Goal: Task Accomplishment & Management: Manage account settings

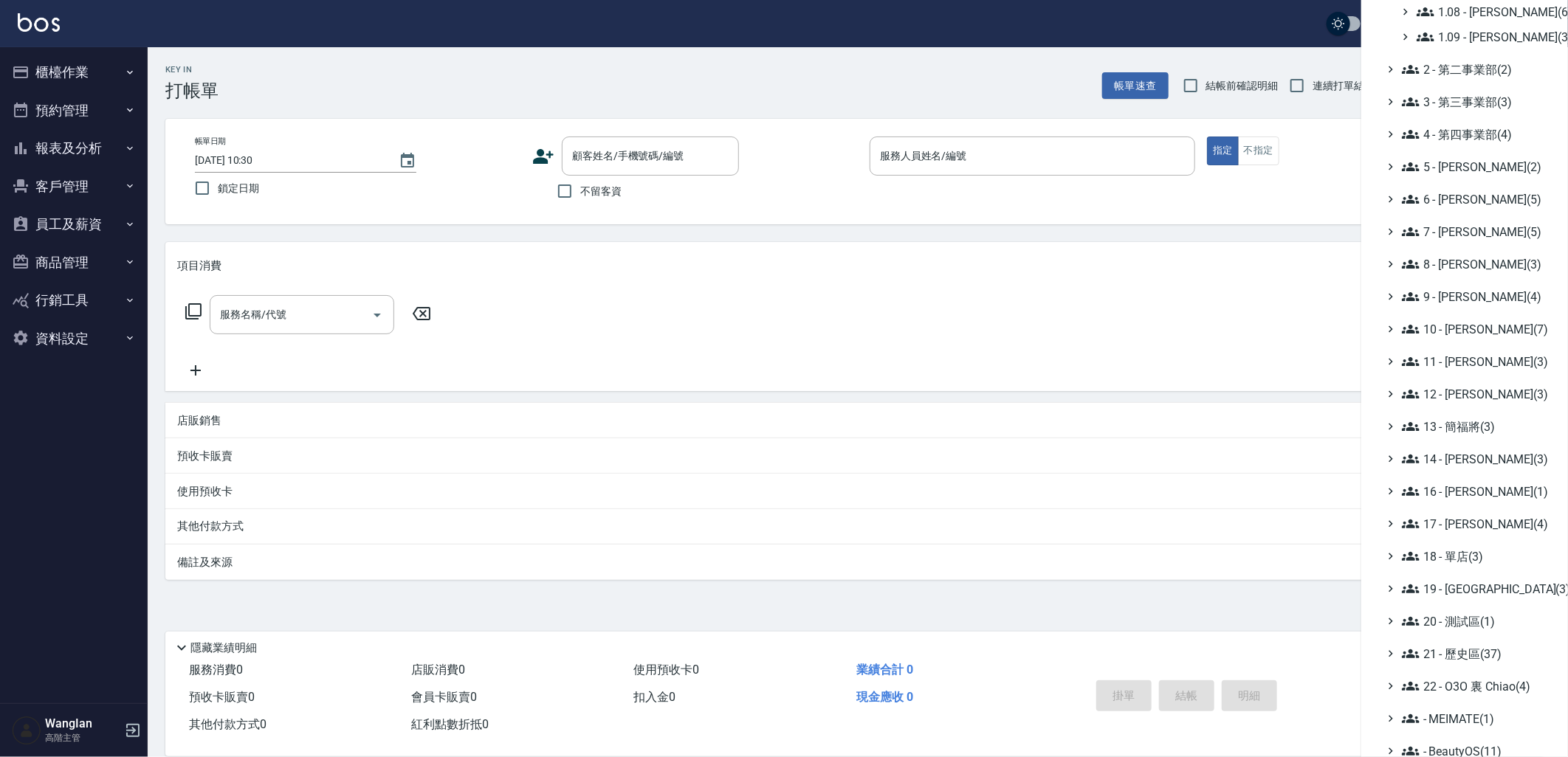
scroll to position [279, 0]
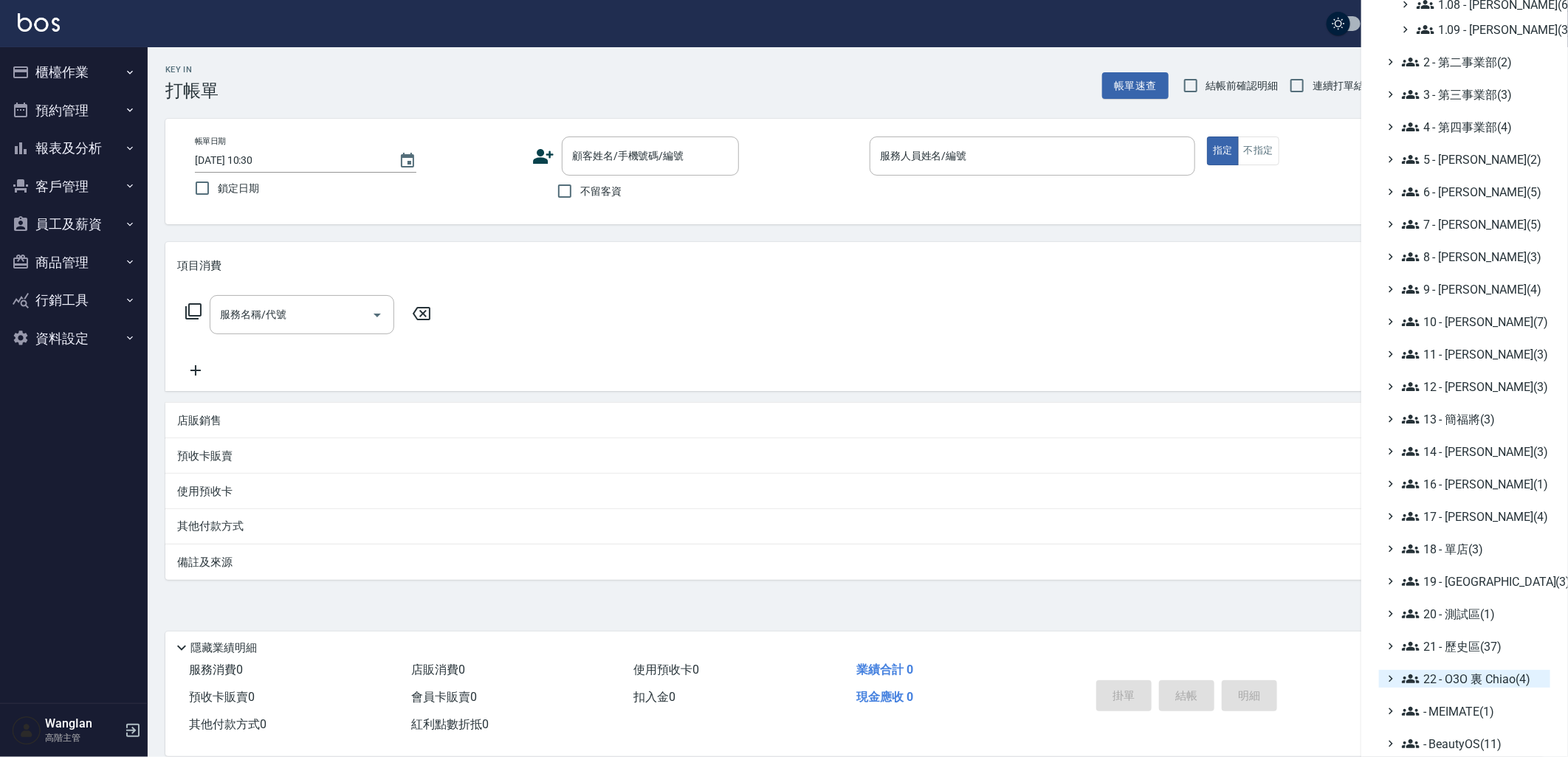
click at [1455, 673] on span "22 - O3O 裏 Chiao(4)" at bounding box center [1473, 679] width 142 height 18
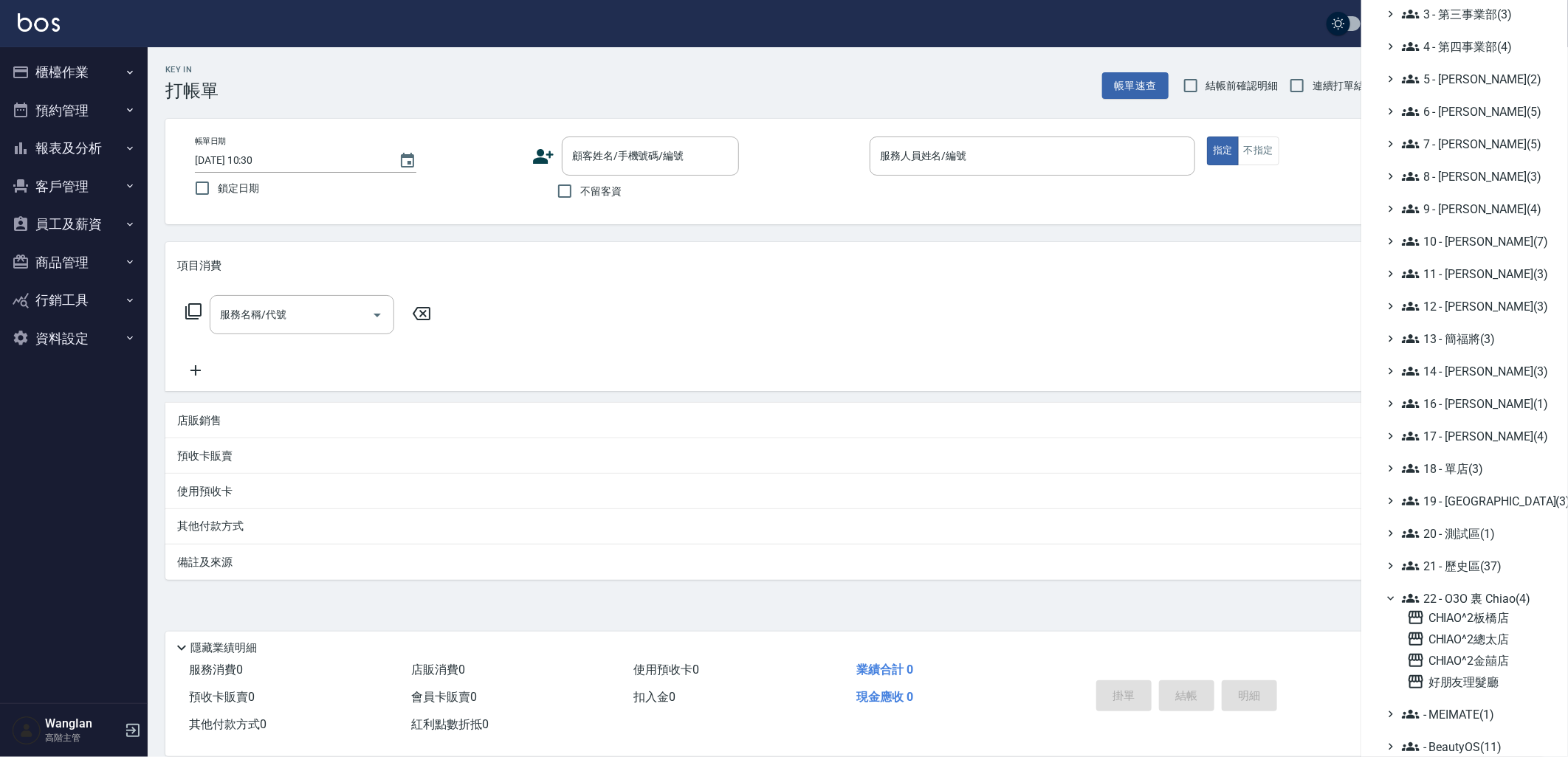
scroll to position [363, 0]
click at [1461, 491] on span "19 - 新城區(3)" at bounding box center [1473, 497] width 142 height 18
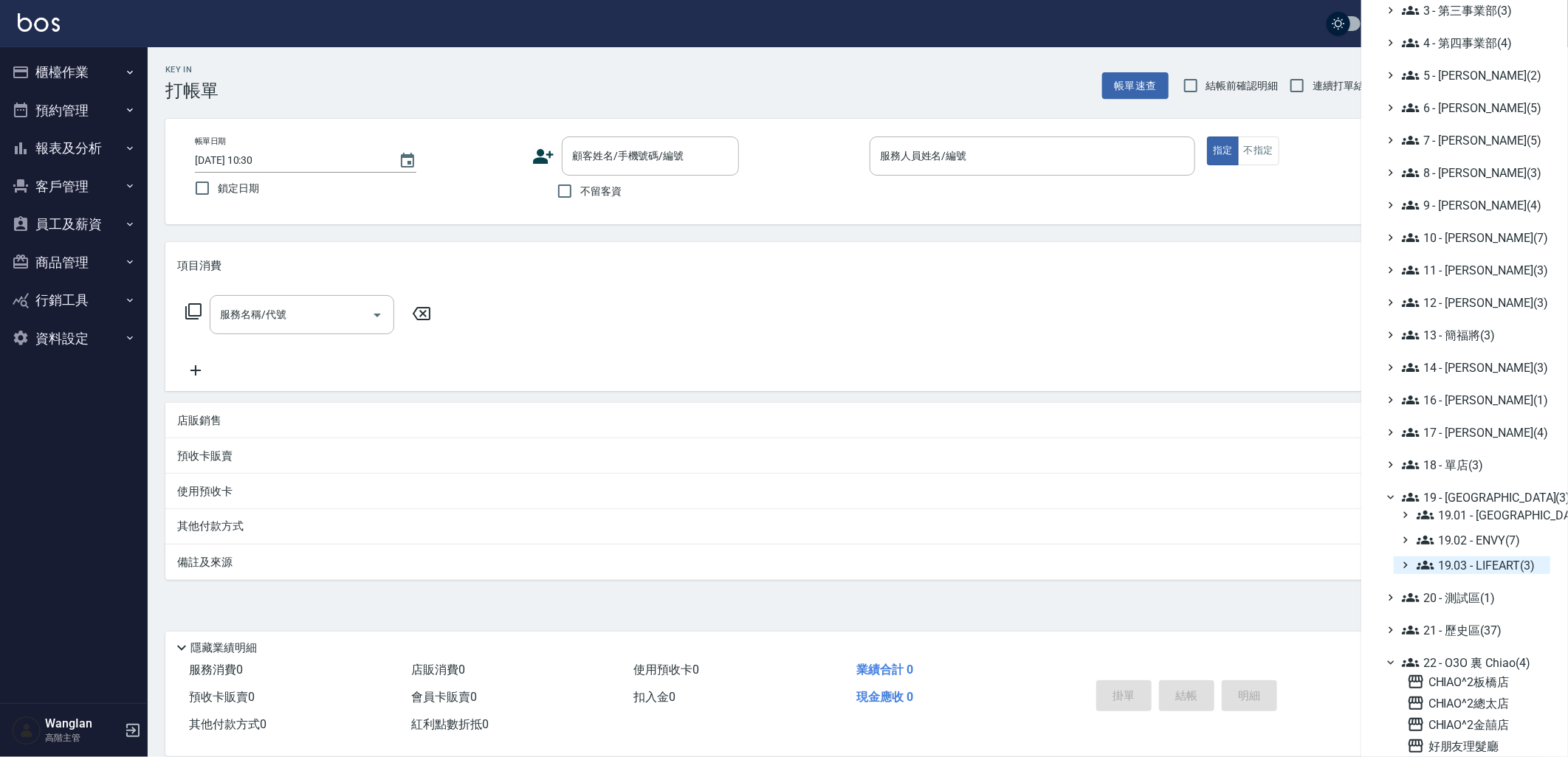
click at [1477, 569] on span "19.03 - LIFEART(3)" at bounding box center [1481, 565] width 128 height 18
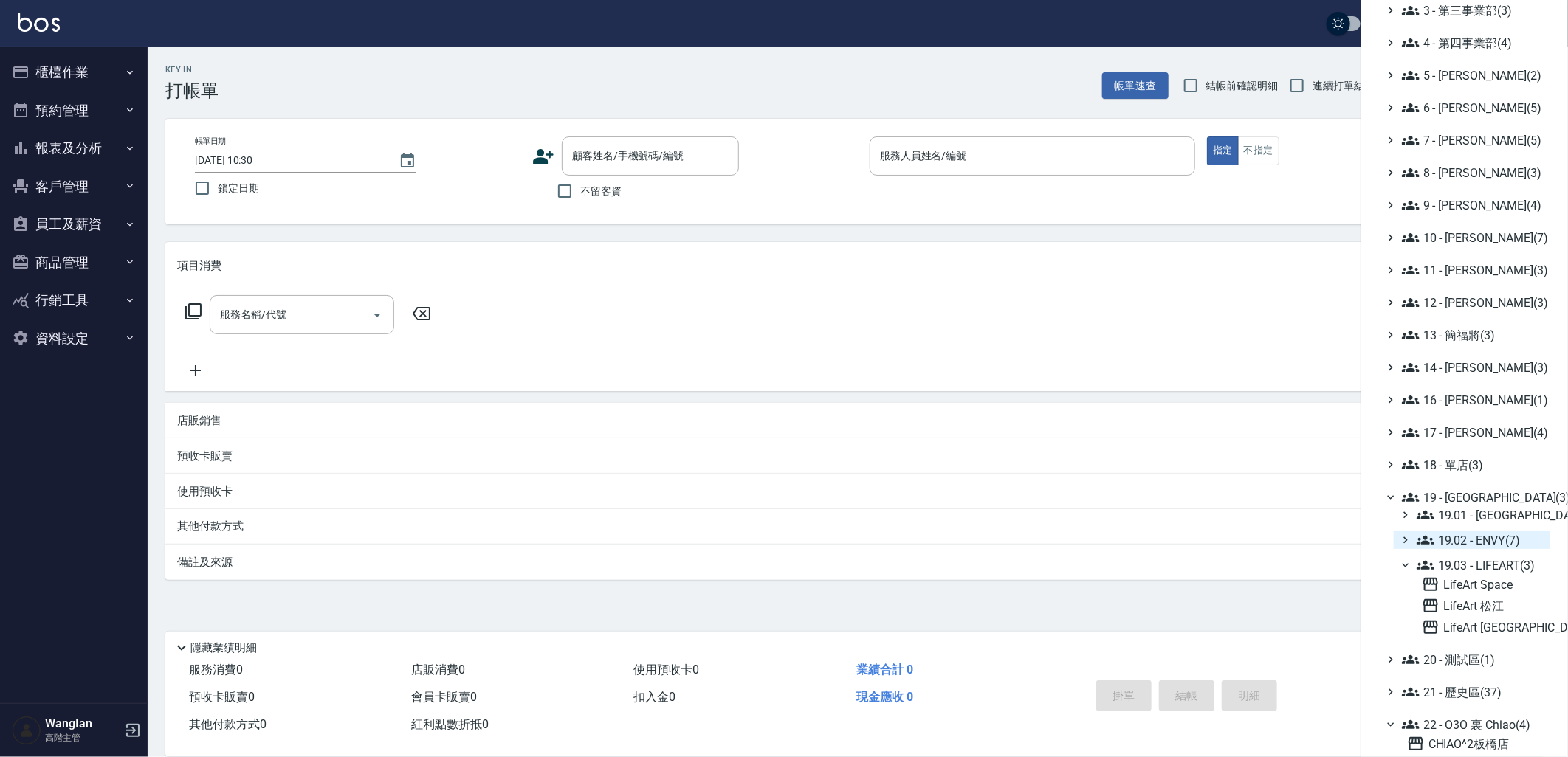
click at [1481, 543] on span "19.02 - ENVY(7)" at bounding box center [1481, 540] width 128 height 18
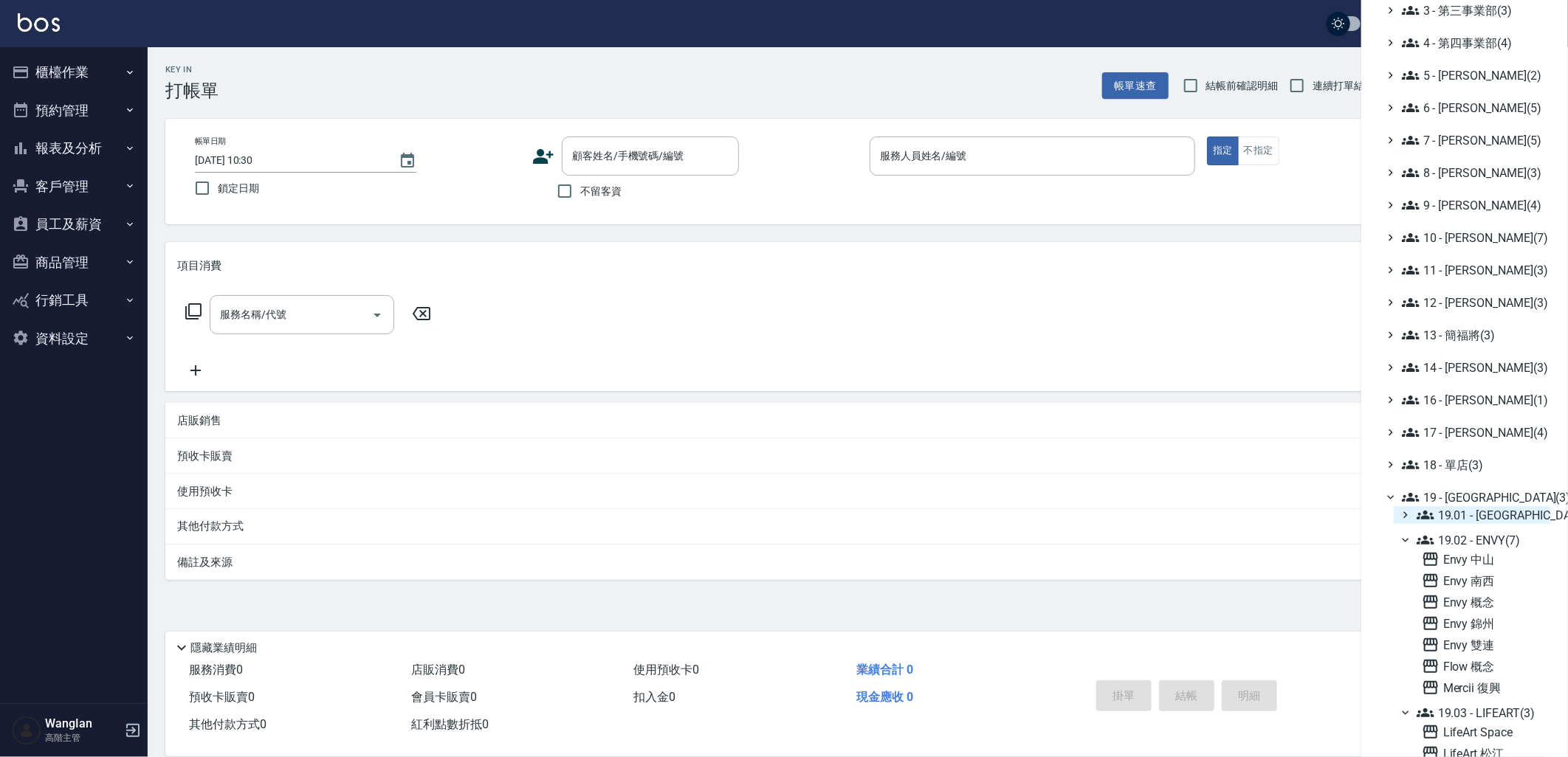
click at [1489, 507] on span "19.01 - 新城區 (10)" at bounding box center [1481, 515] width 128 height 18
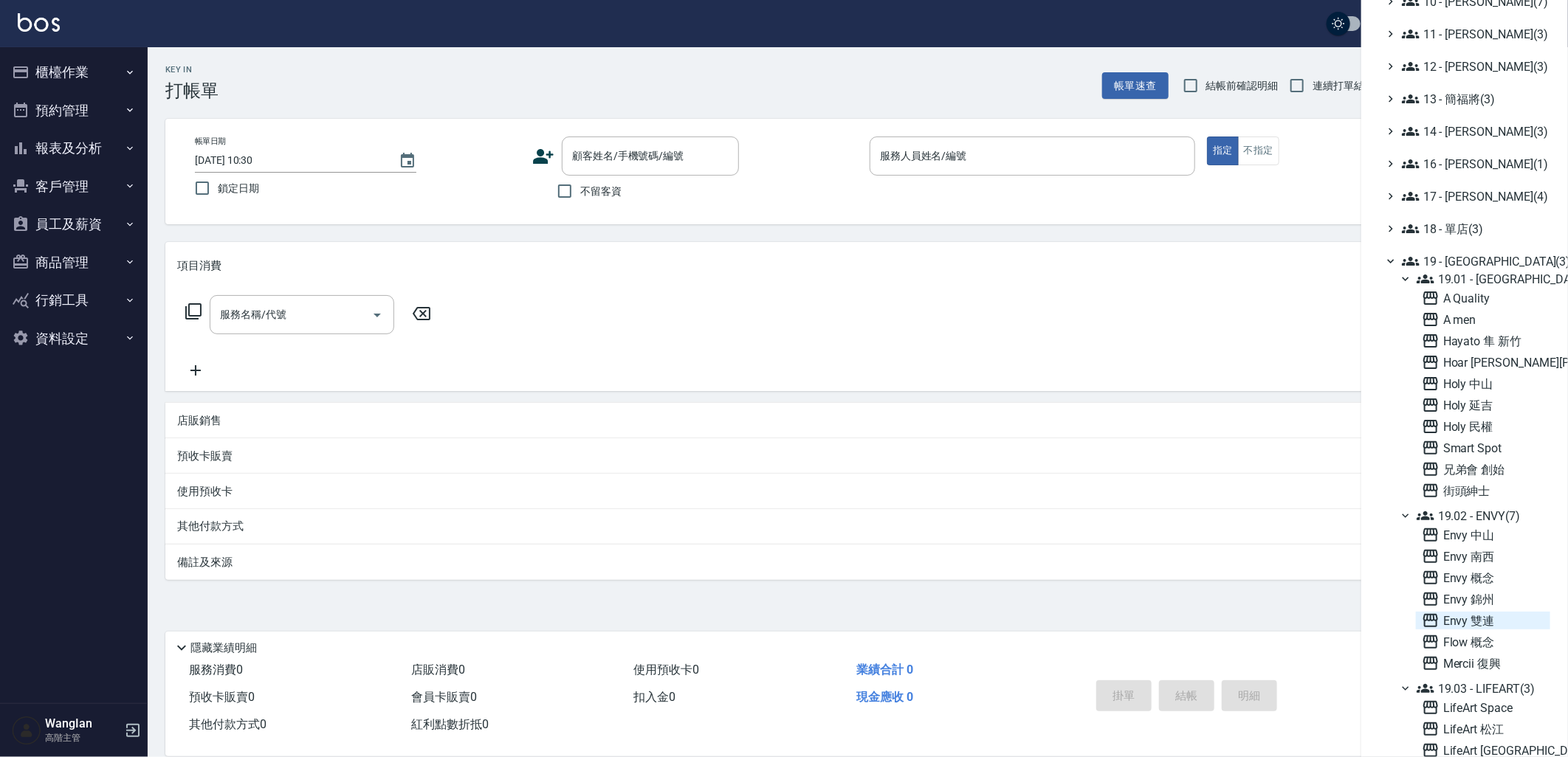
scroll to position [609, 0]
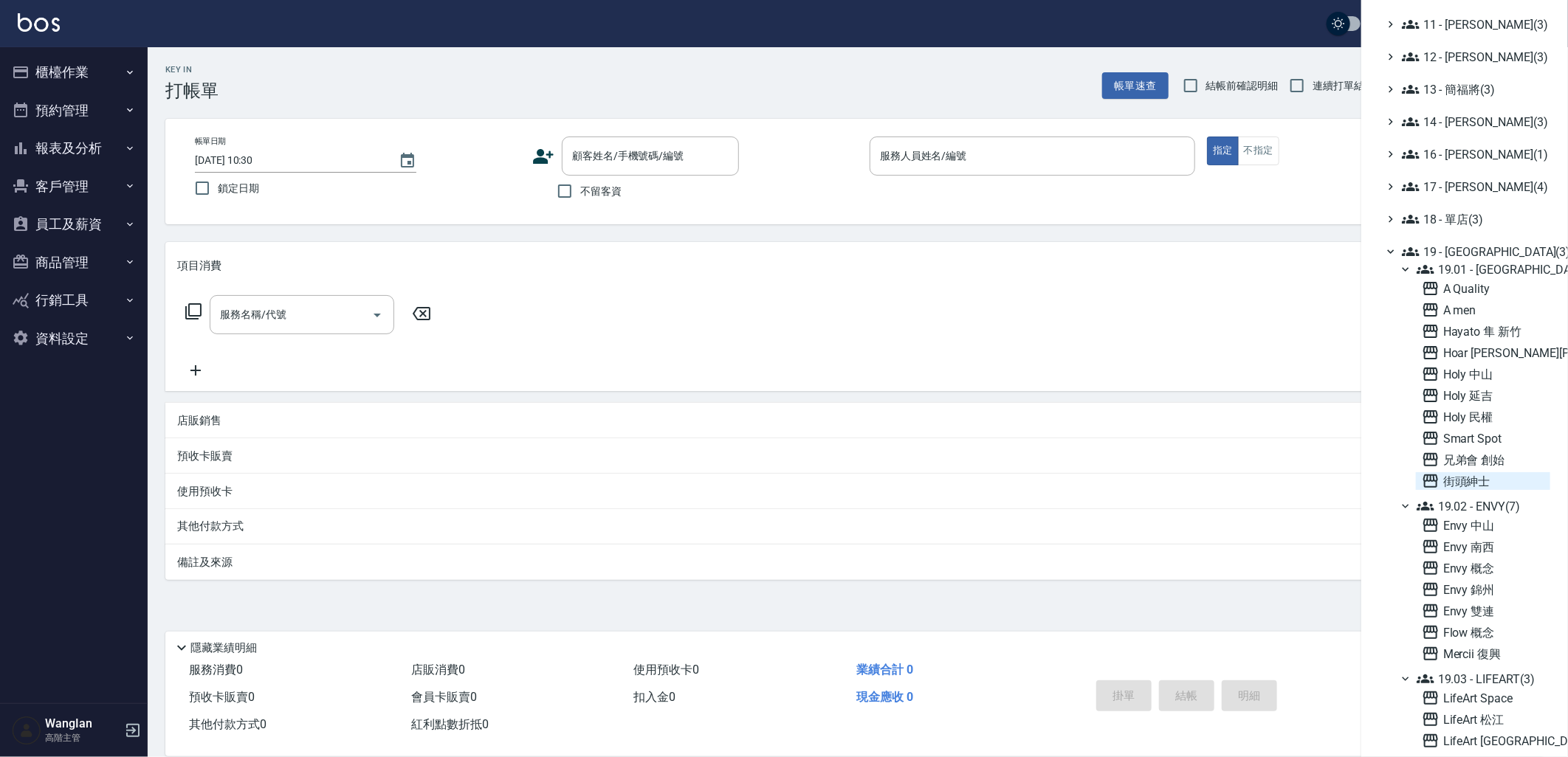
click at [1447, 488] on span "街頭紳士" at bounding box center [1484, 481] width 123 height 18
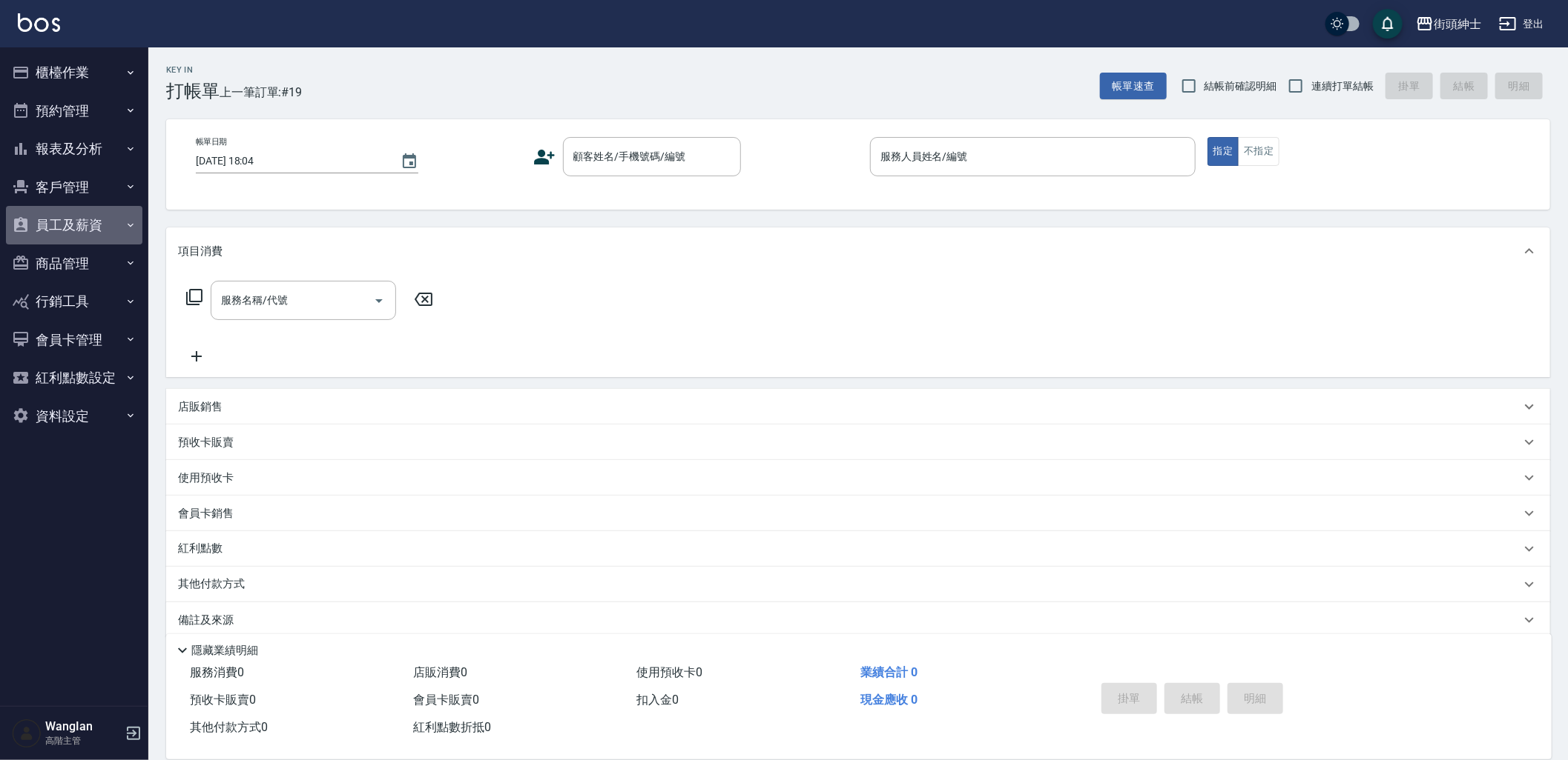
click at [122, 223] on button "員工及薪資" at bounding box center [74, 225] width 136 height 39
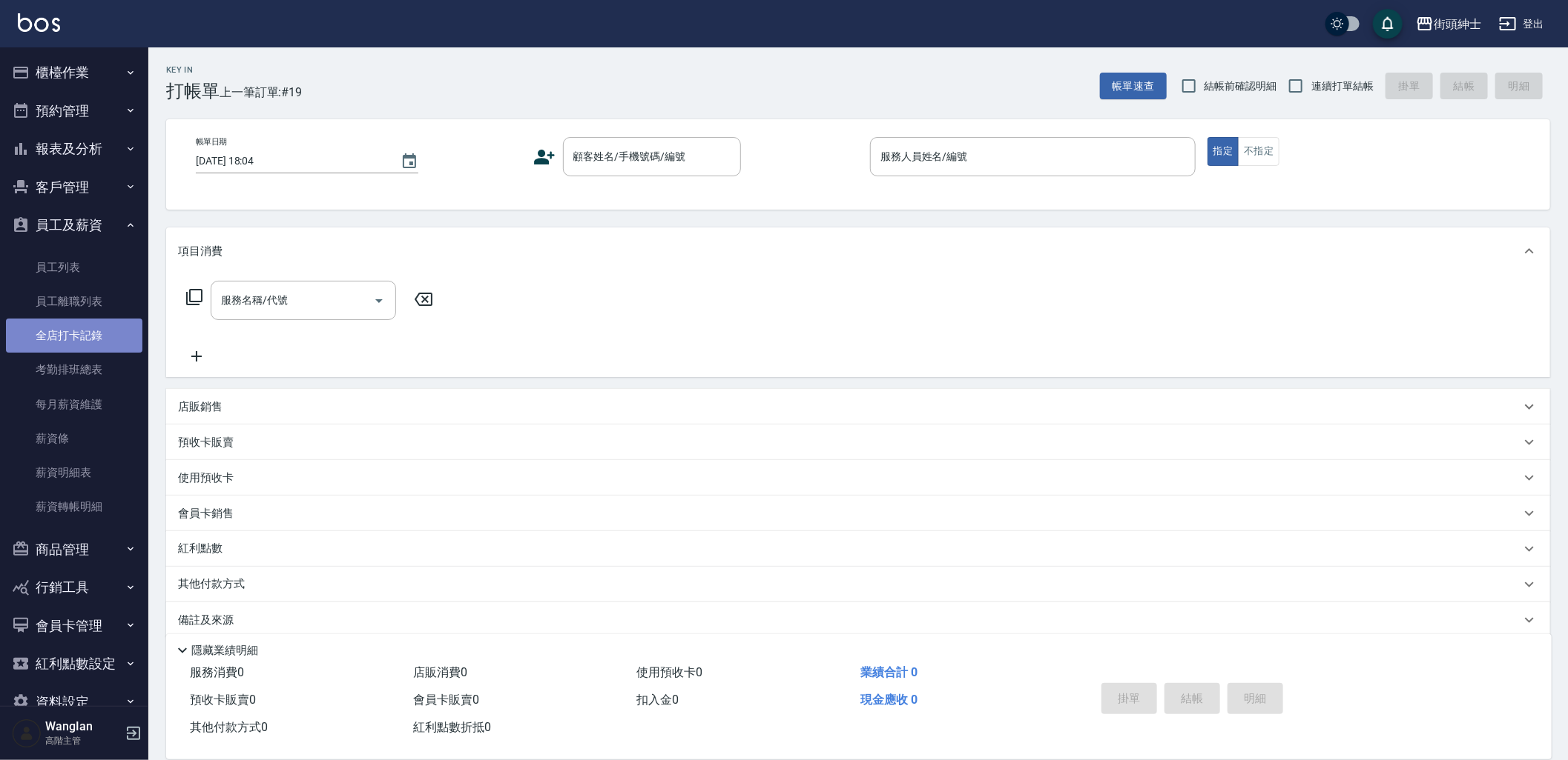
click at [87, 334] on link "全店打卡記錄" at bounding box center [74, 335] width 136 height 34
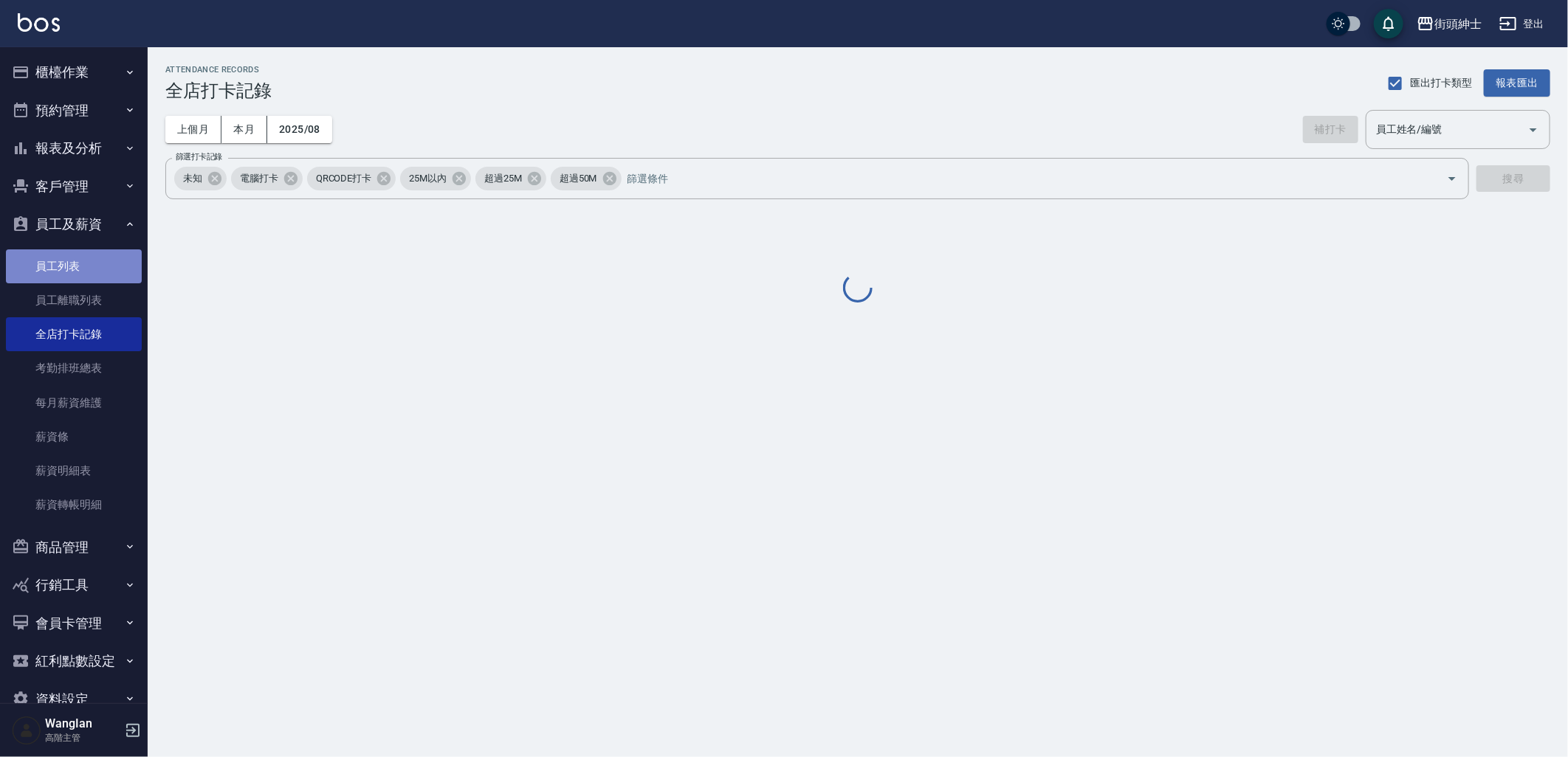
click at [101, 269] on link "員工列表" at bounding box center [73, 267] width 136 height 34
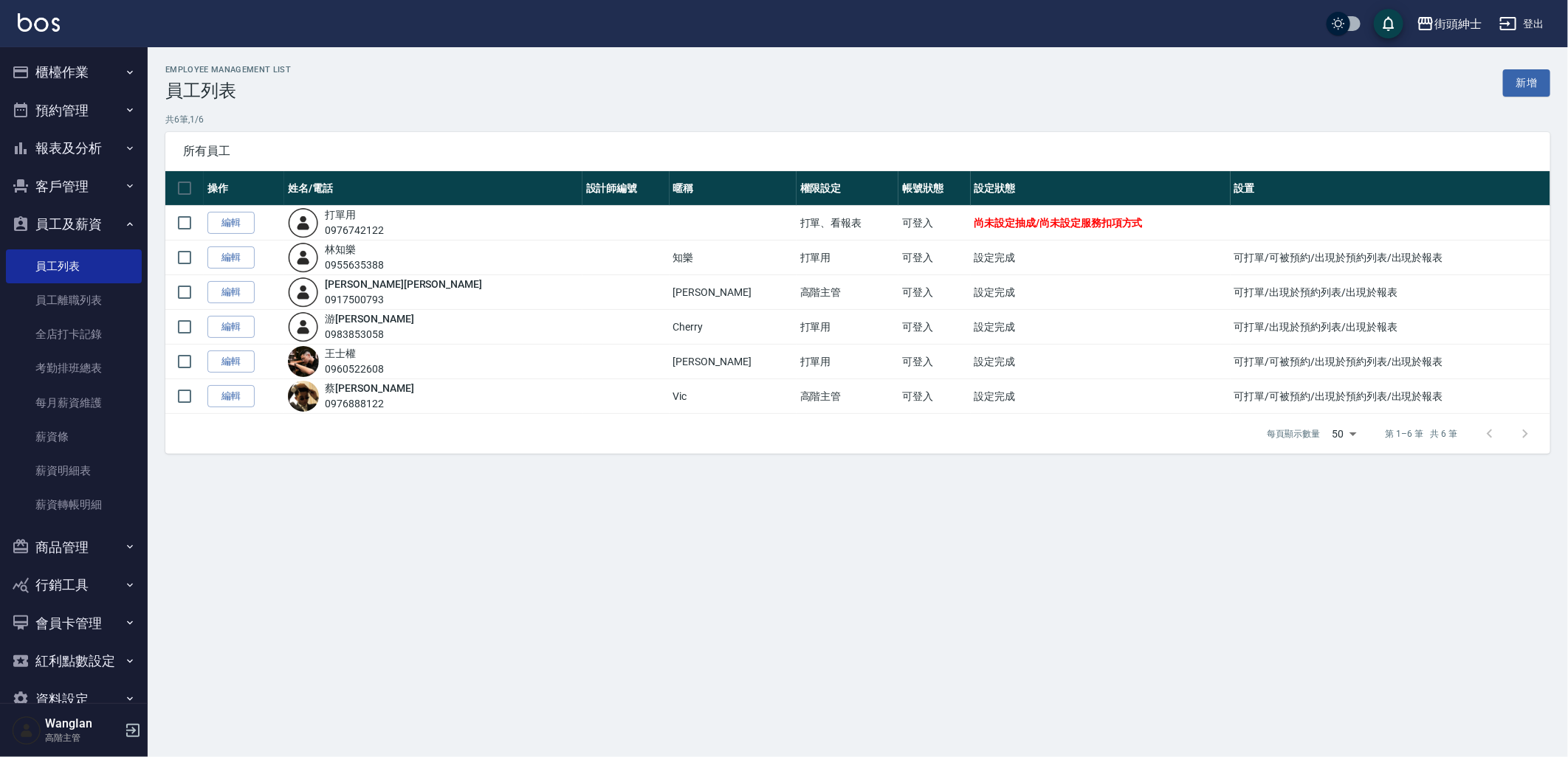
drag, startPoint x: 1536, startPoint y: 554, endPoint x: 1523, endPoint y: 552, distance: 13.2
click at [1531, 554] on div "Employee Management List 員工列表 新增 共 6 筆, 1 / 6 所有員工 操作 姓名/電話 設計師編號 暱稱 權限設定 帳號狀態 …" at bounding box center [784, 378] width 1568 height 757
click at [86, 119] on button "預約管理" at bounding box center [73, 110] width 136 height 38
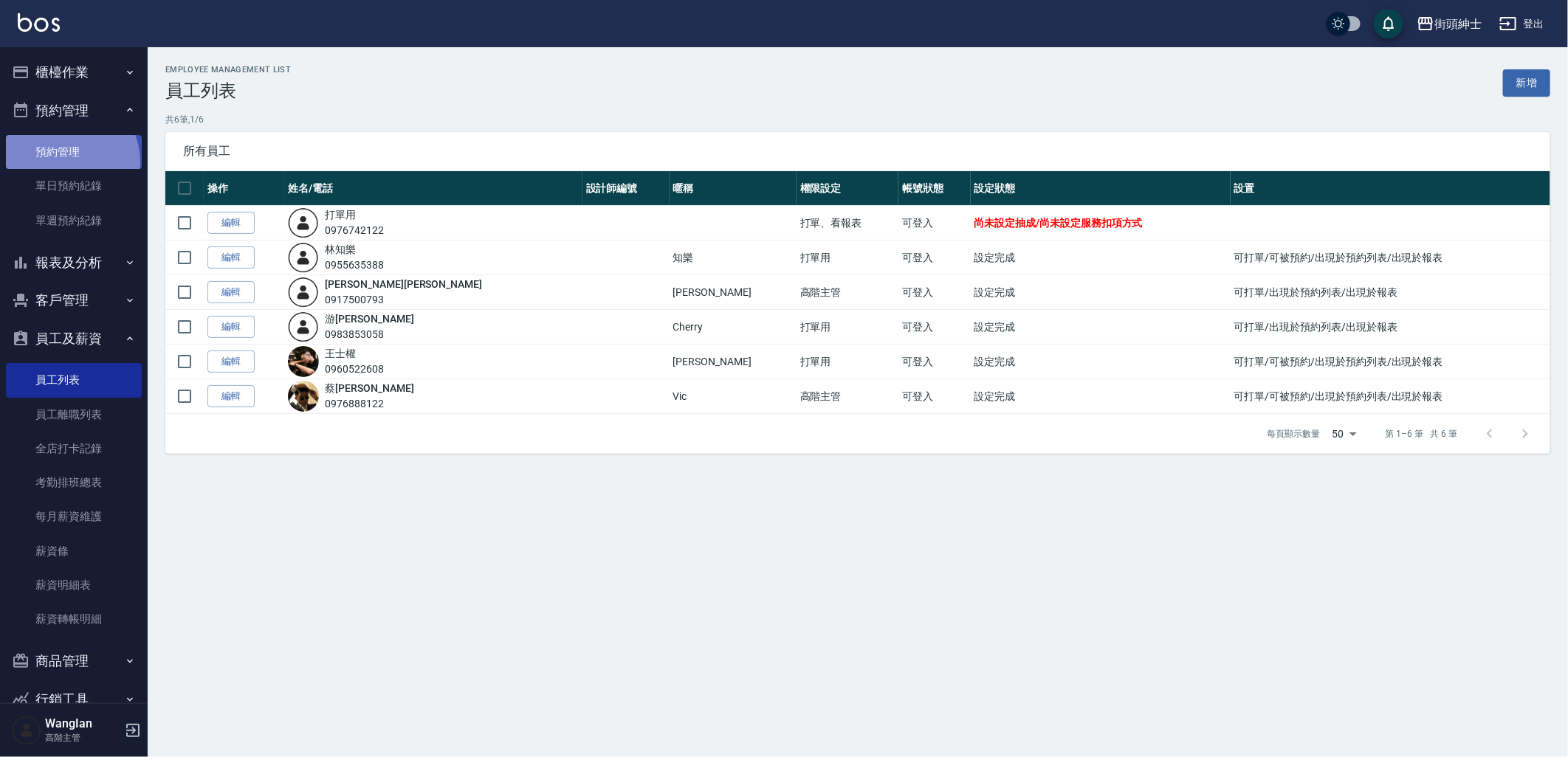
click at [61, 163] on link "預約管理" at bounding box center [73, 152] width 136 height 34
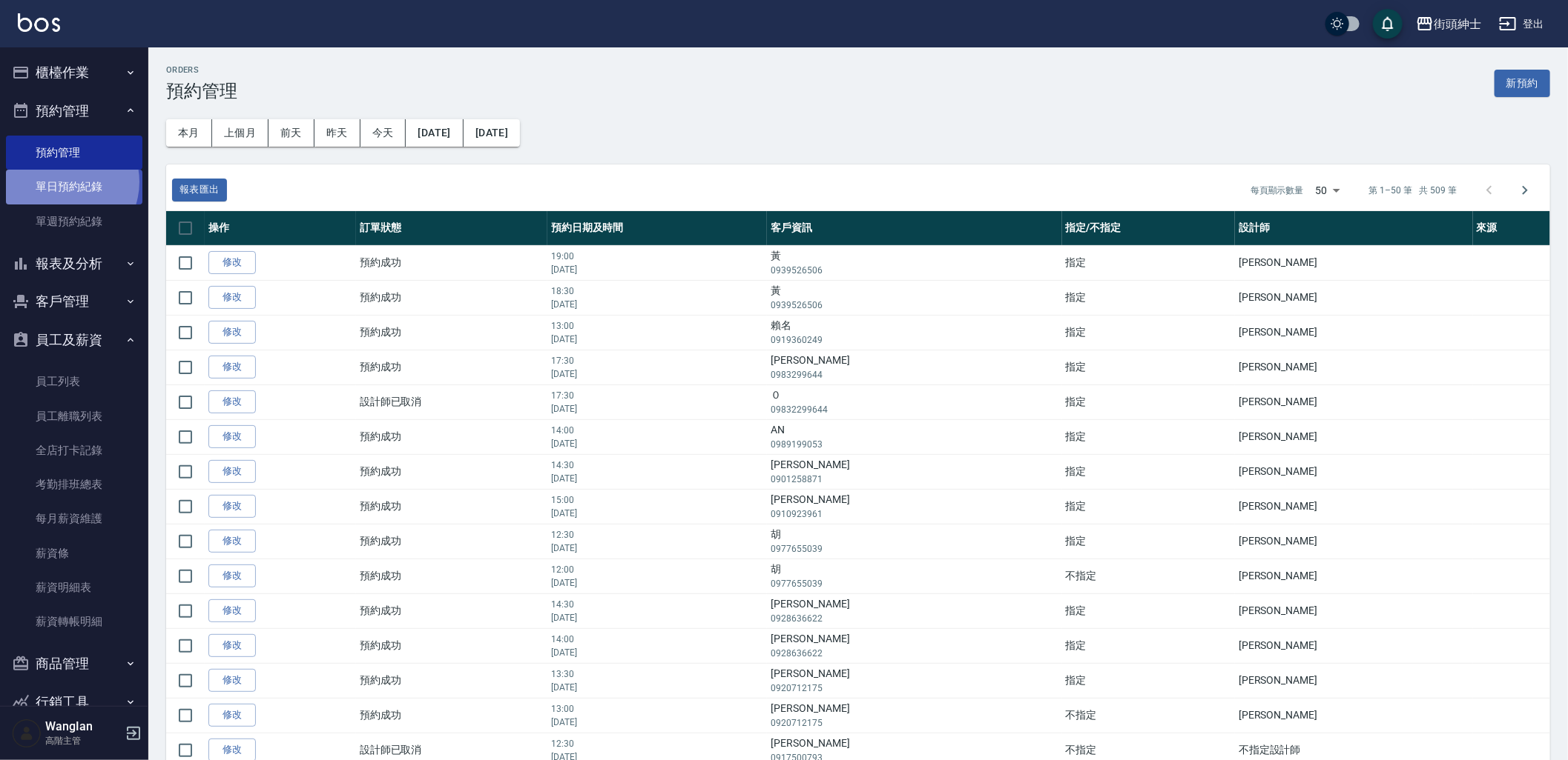
click at [61, 181] on link "單日預約紀錄" at bounding box center [74, 187] width 136 height 34
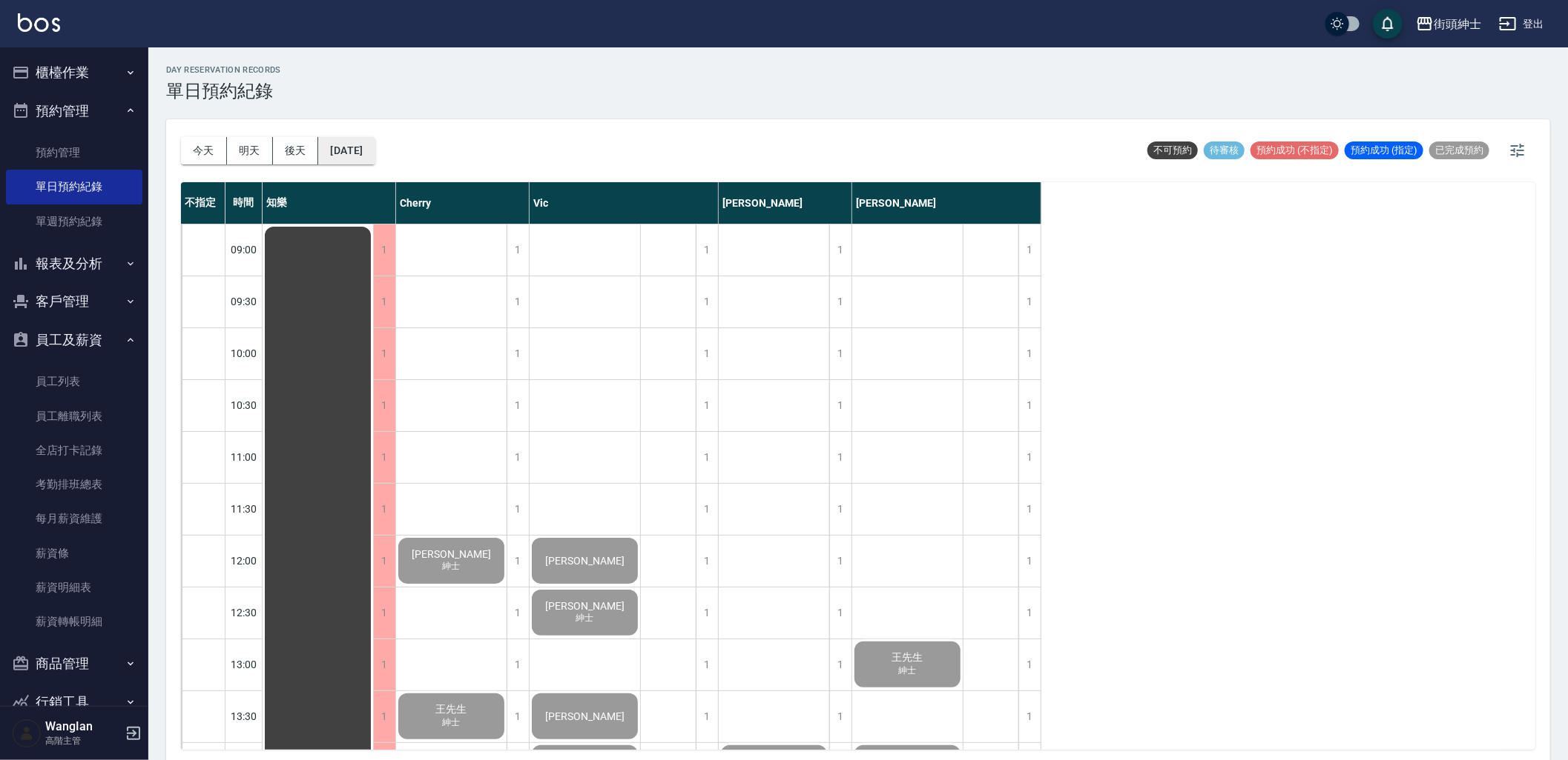
click at [331, 150] on button "2025/08/18" at bounding box center [346, 151] width 57 height 27
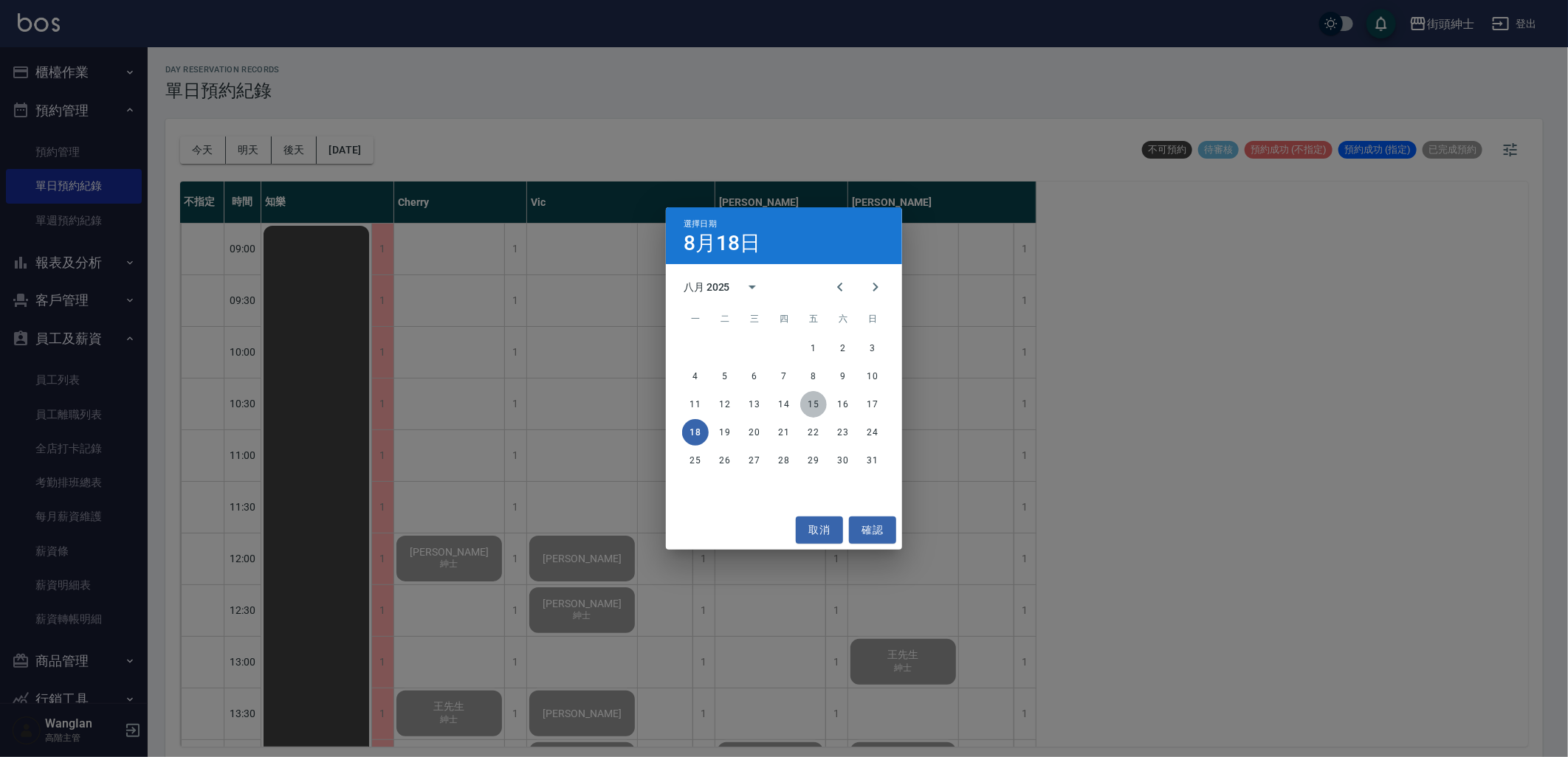
click at [824, 400] on button "15" at bounding box center [813, 404] width 26 height 26
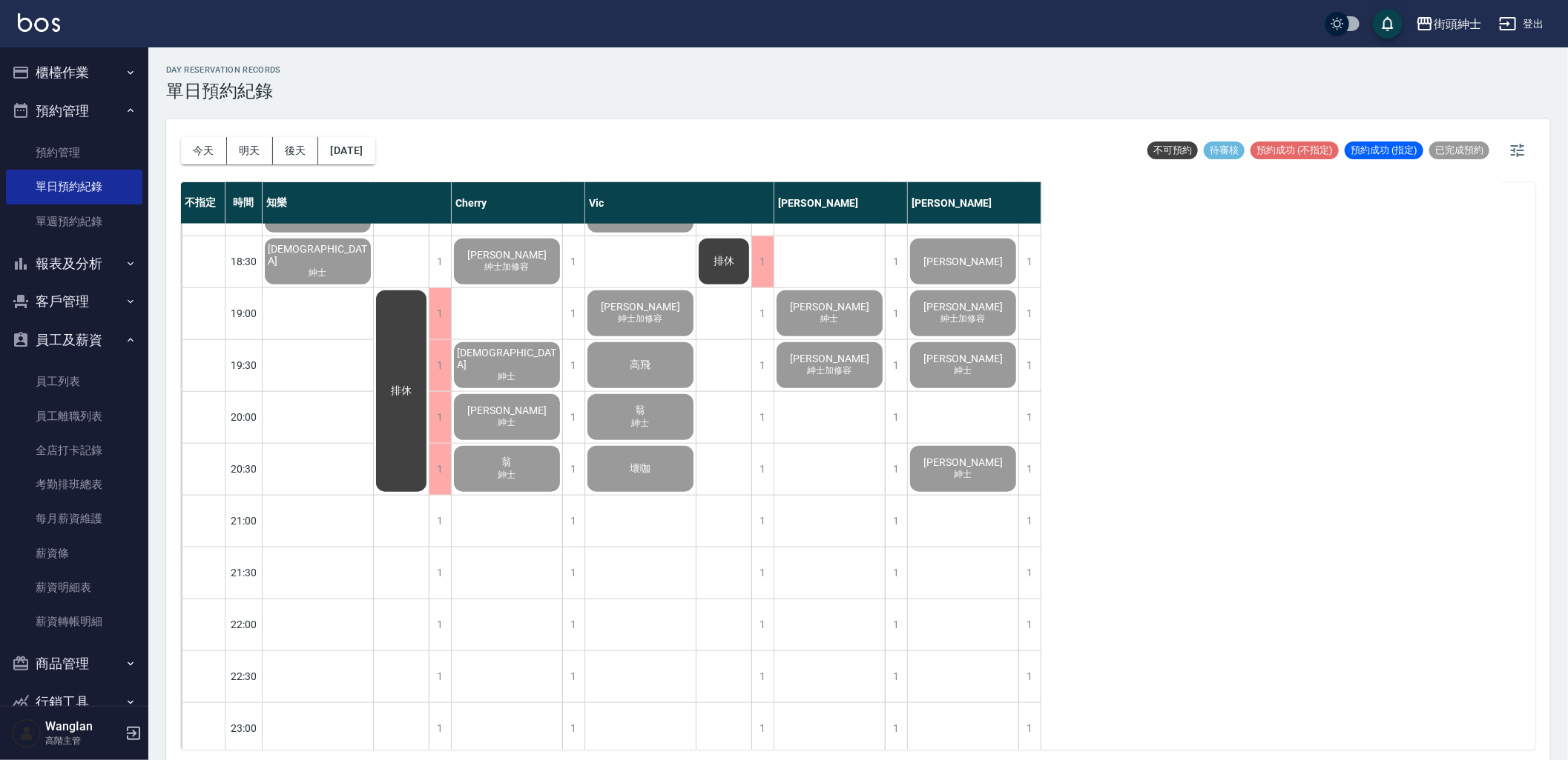
scroll to position [990, 0]
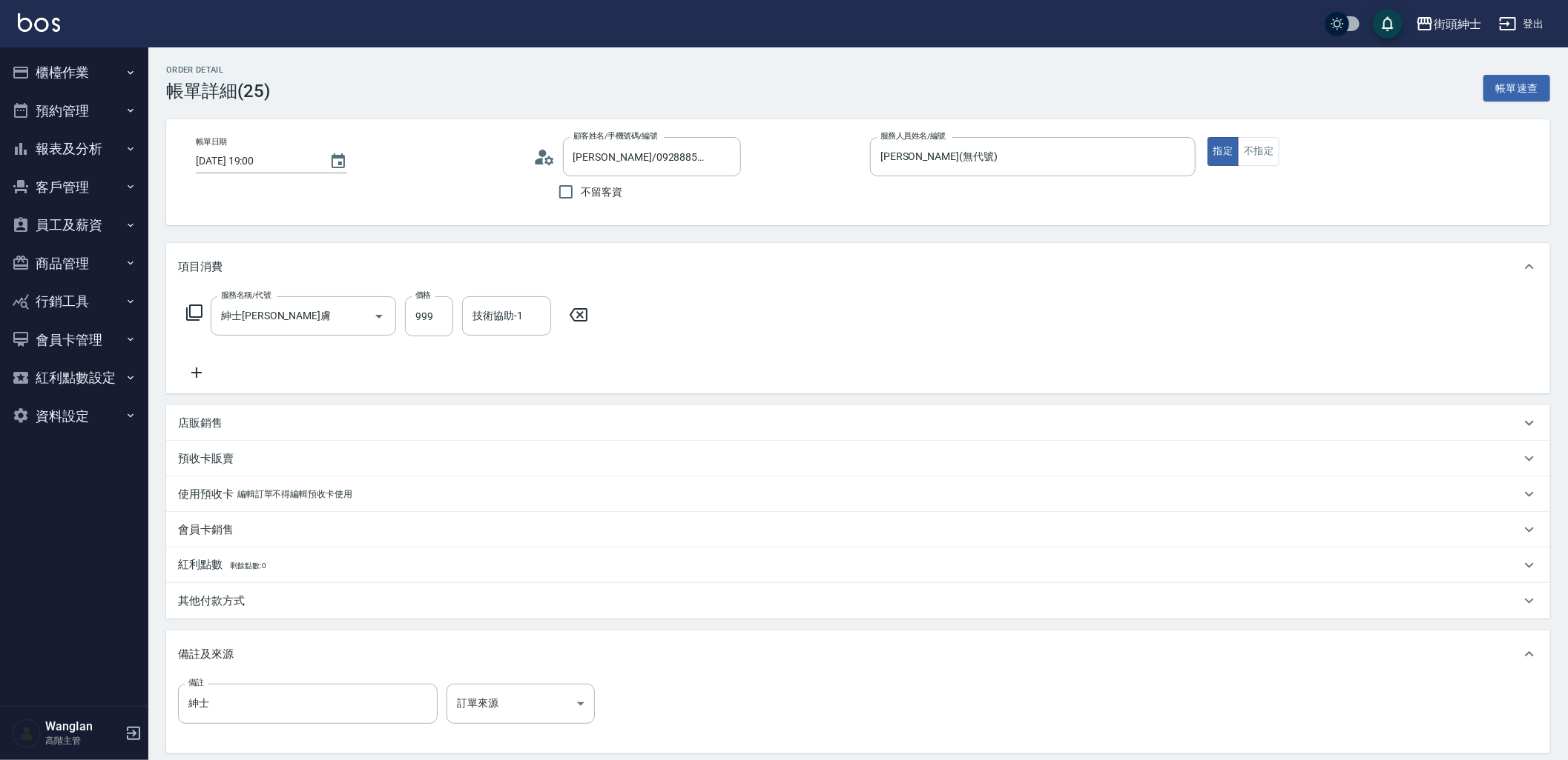
drag, startPoint x: 945, startPoint y: 332, endPoint x: 903, endPoint y: 334, distance: 42.0
click at [930, 334] on div "服務名稱/代號 紳士全效煥膚 服務名稱/代號 價格 999 價格 技術協助-1 技術協助-1" at bounding box center [858, 341] width 1384 height 103
click at [98, 426] on button "資料設定" at bounding box center [74, 416] width 136 height 39
drag, startPoint x: 76, startPoint y: 597, endPoint x: 272, endPoint y: 533, distance: 206.2
click at [77, 597] on link "系統參數設定" at bounding box center [74, 595] width 136 height 34
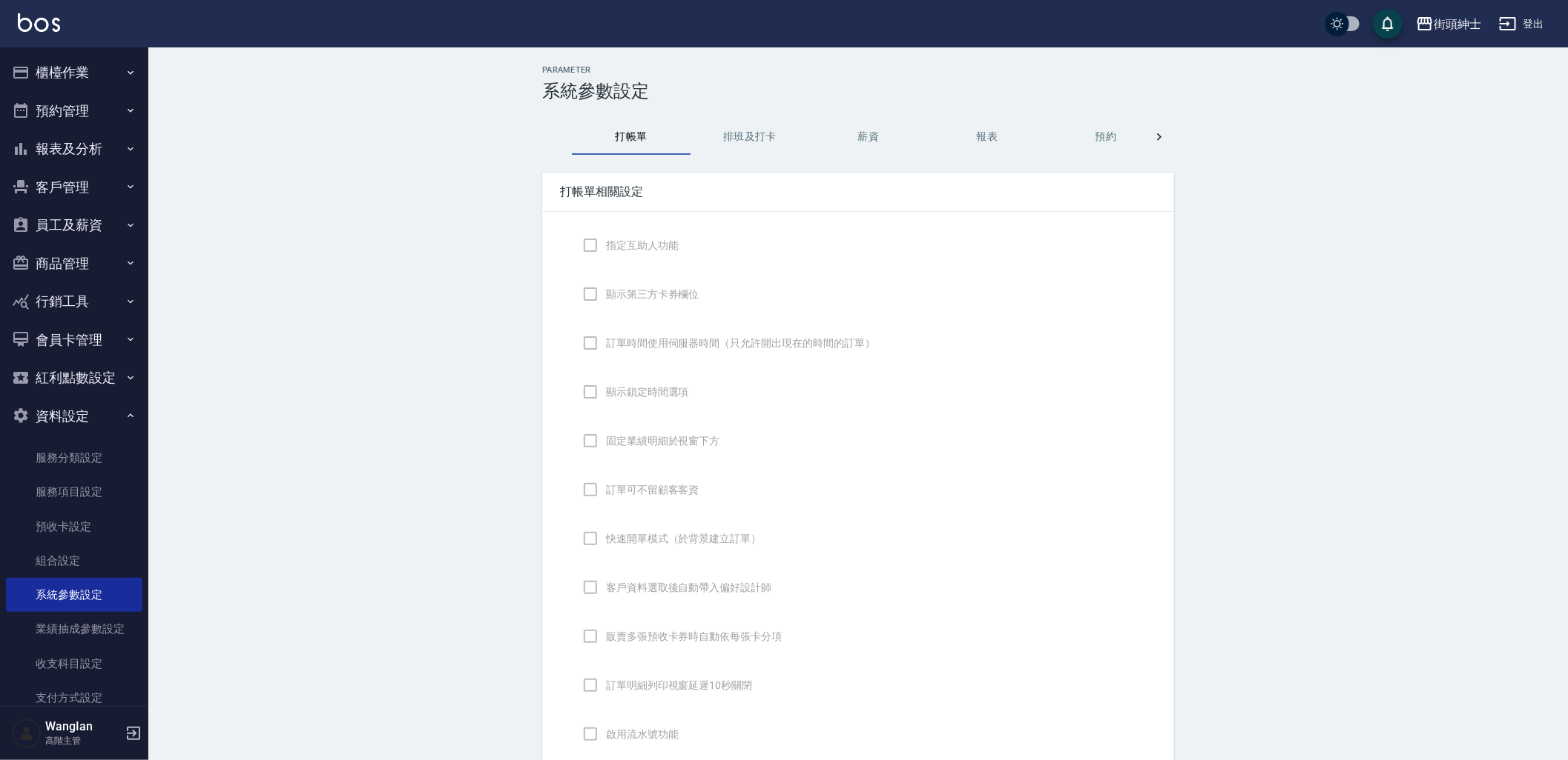
checkbox input "true"
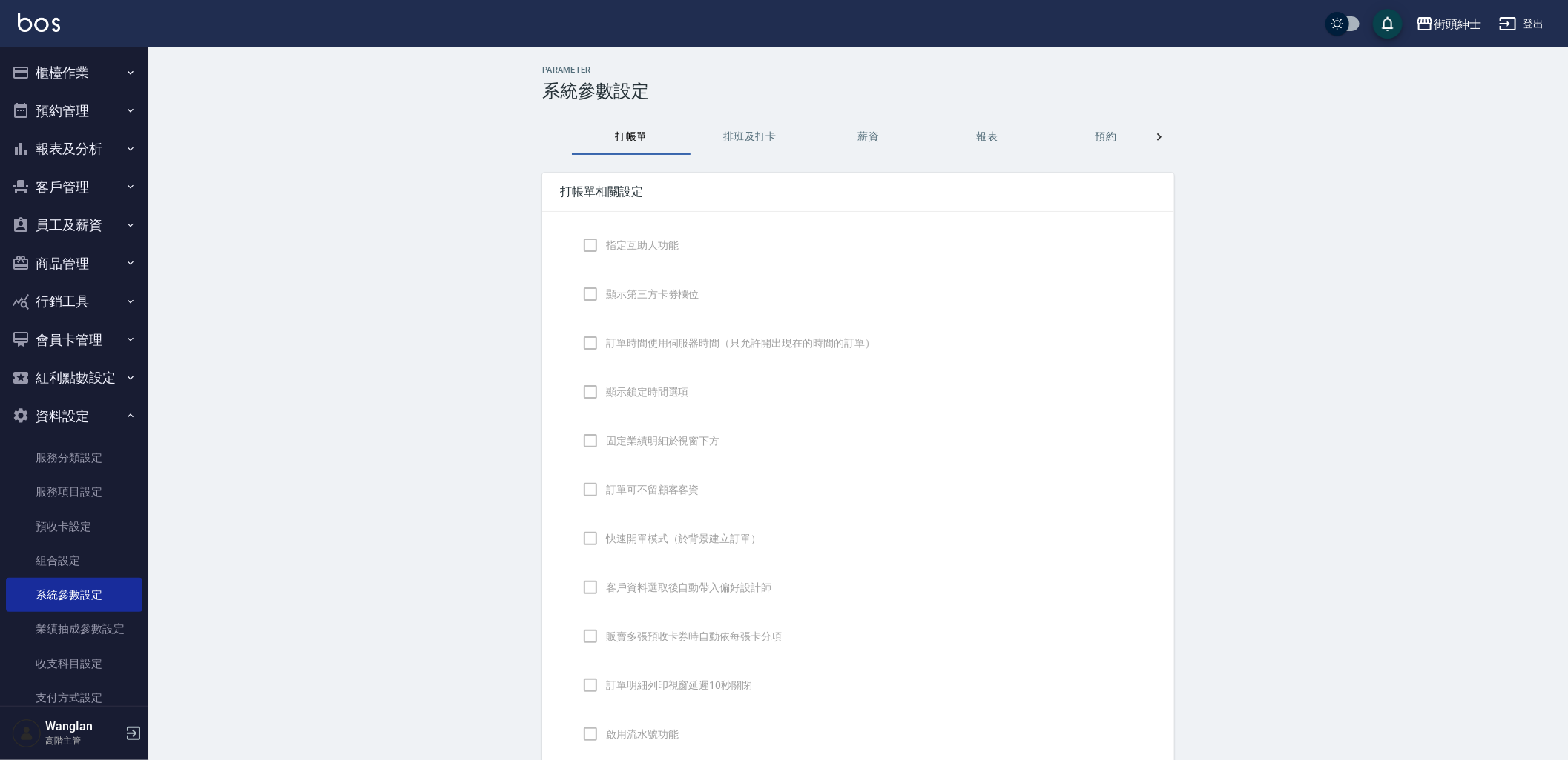
checkbox input "false"
type input "DESIGNATE"
checkbox input "true"
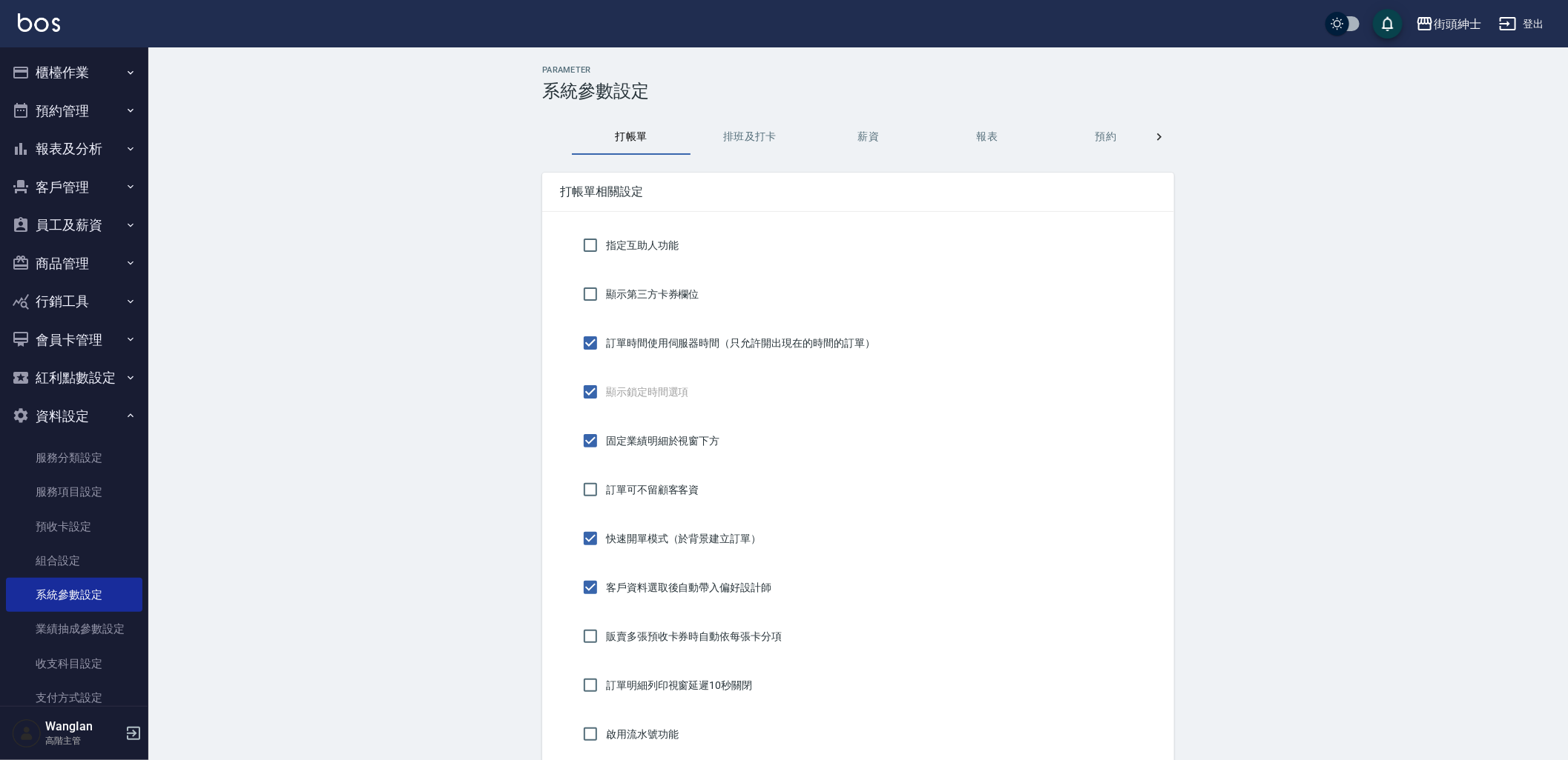
click at [1113, 144] on button "預約" at bounding box center [1106, 137] width 119 height 36
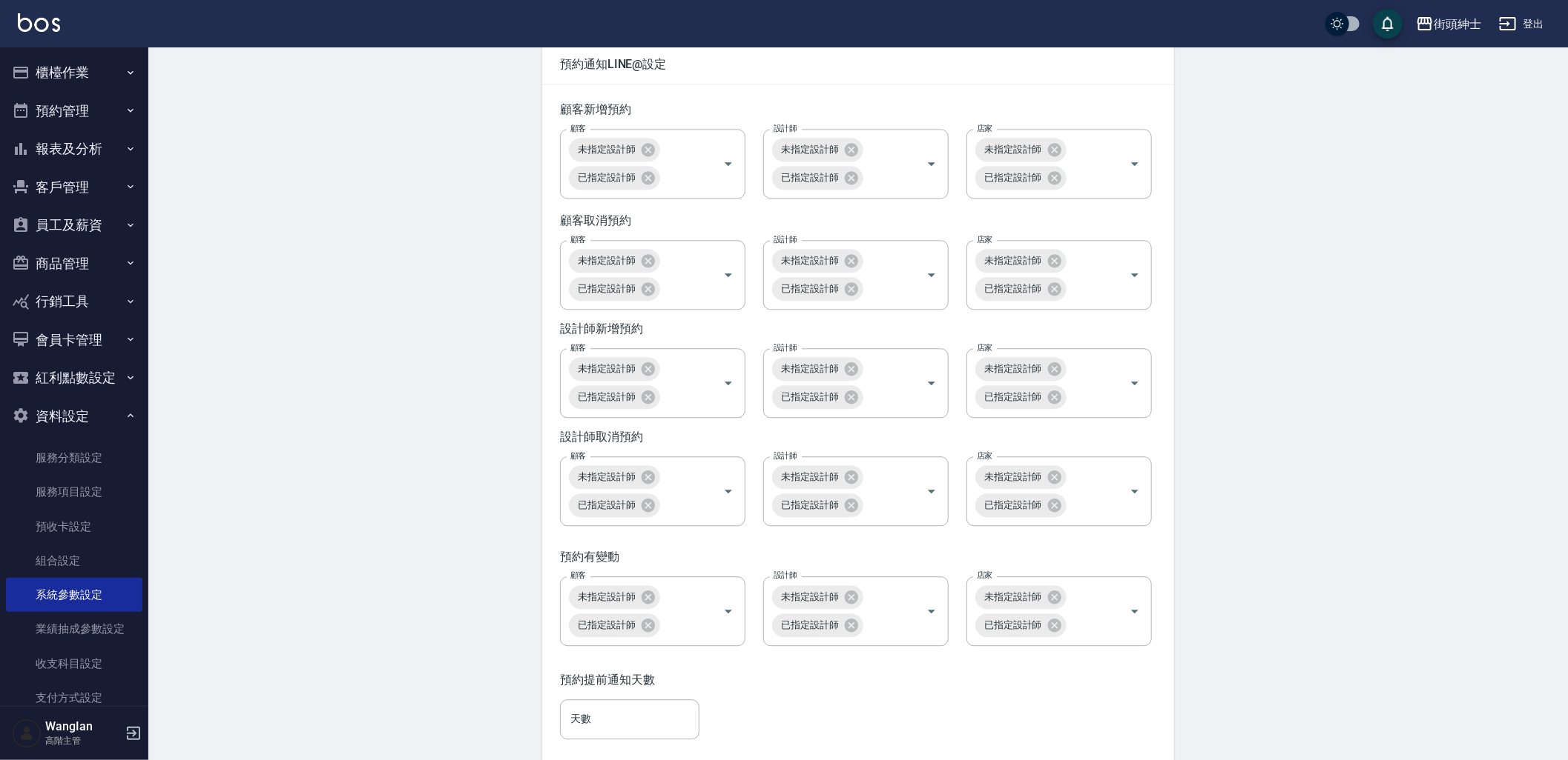
scroll to position [2140, 0]
drag, startPoint x: 1094, startPoint y: 366, endPoint x: 1076, endPoint y: 360, distance: 19.0
drag, startPoint x: 547, startPoint y: 369, endPoint x: 683, endPoint y: 375, distance: 136.1
click at [683, 375] on div "顧客 未指定設計師 已指定設計師 顧客" at bounding box center [643, 377] width 203 height 87
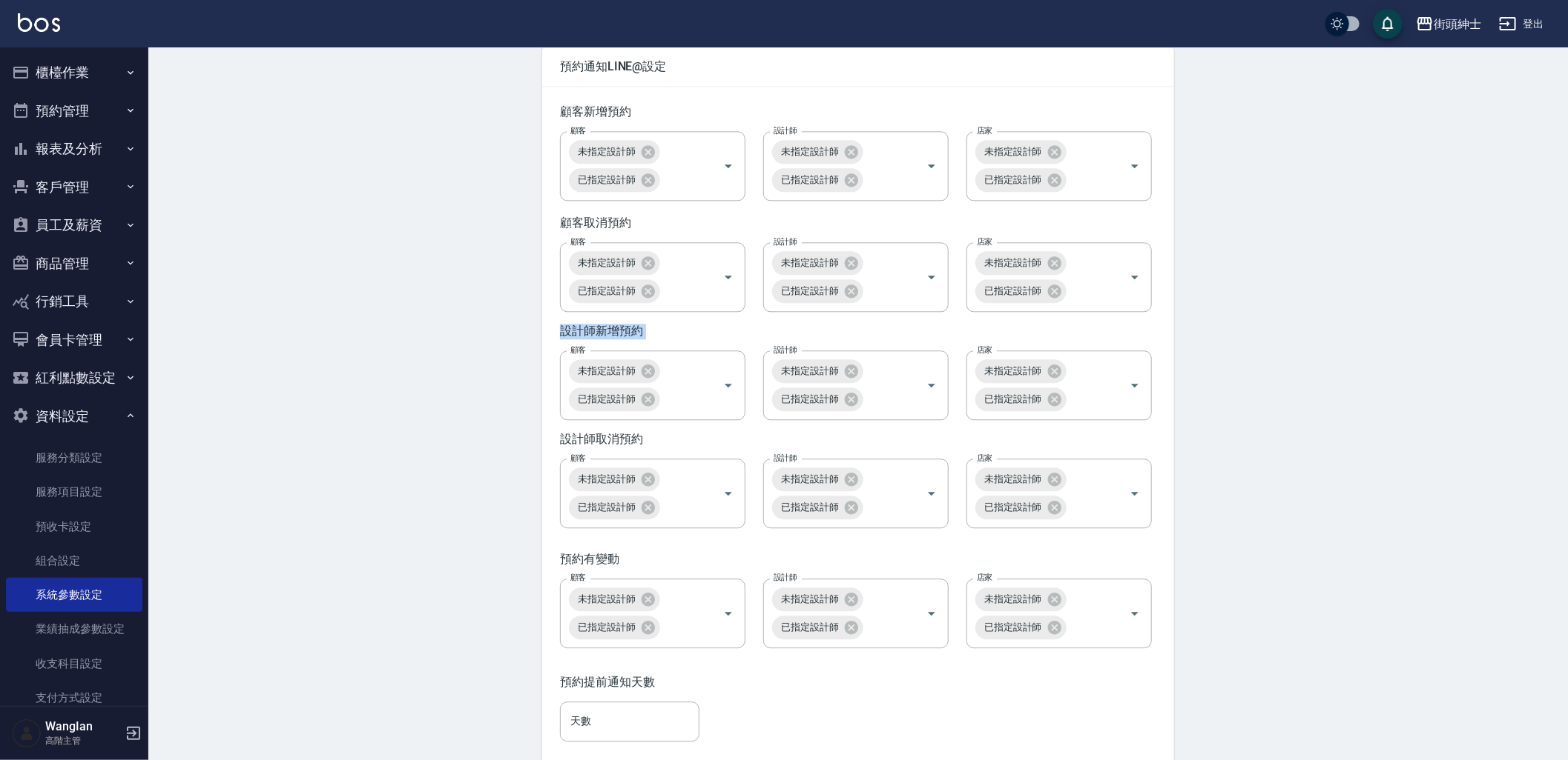
drag, startPoint x: 677, startPoint y: 358, endPoint x: 434, endPoint y: 353, distance: 243.1
drag, startPoint x: 434, startPoint y: 353, endPoint x: 492, endPoint y: 419, distance: 87.9
click at [85, 160] on button "報表及分析" at bounding box center [74, 149] width 136 height 39
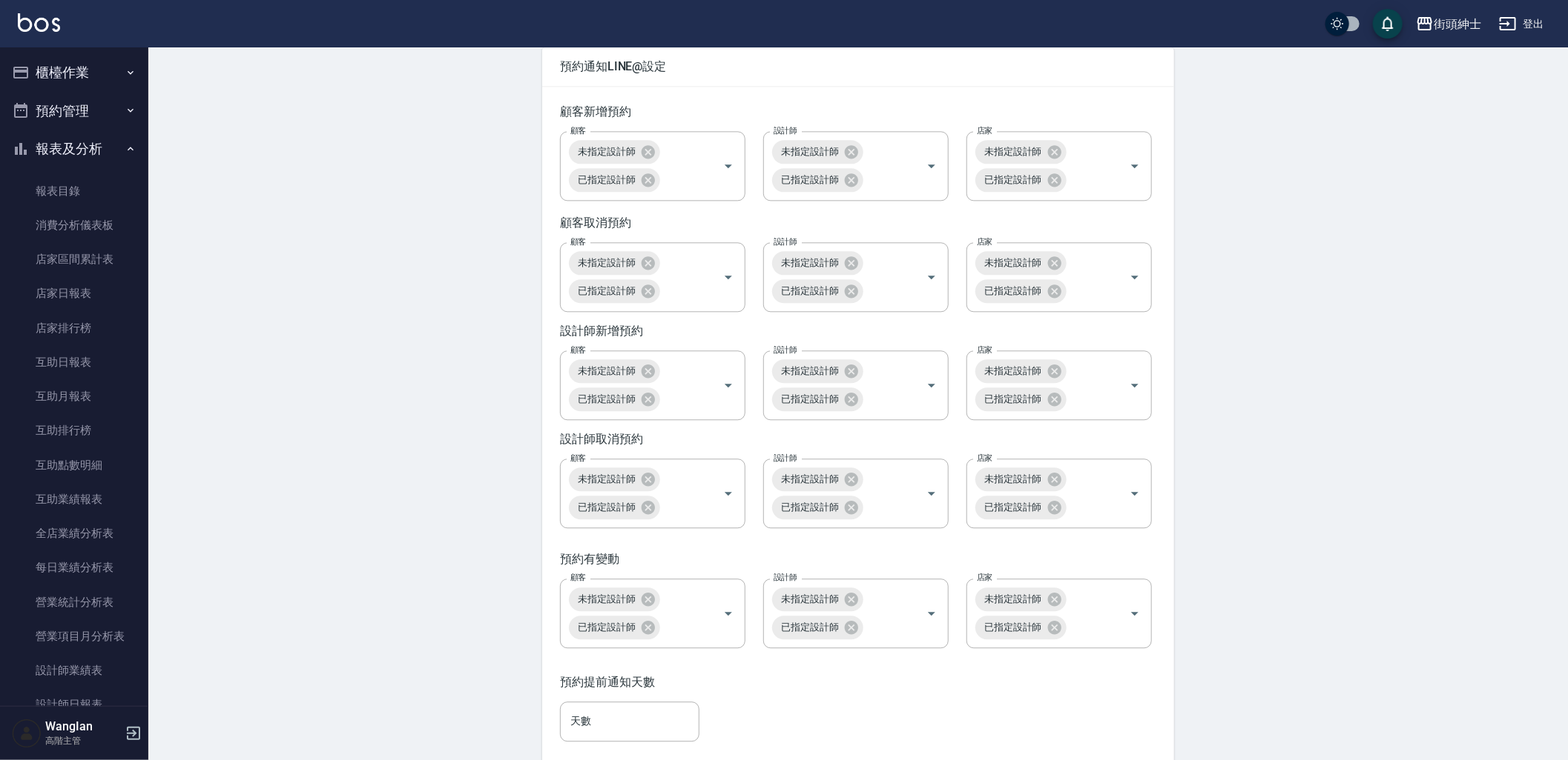
click at [95, 145] on button "報表及分析" at bounding box center [74, 149] width 136 height 39
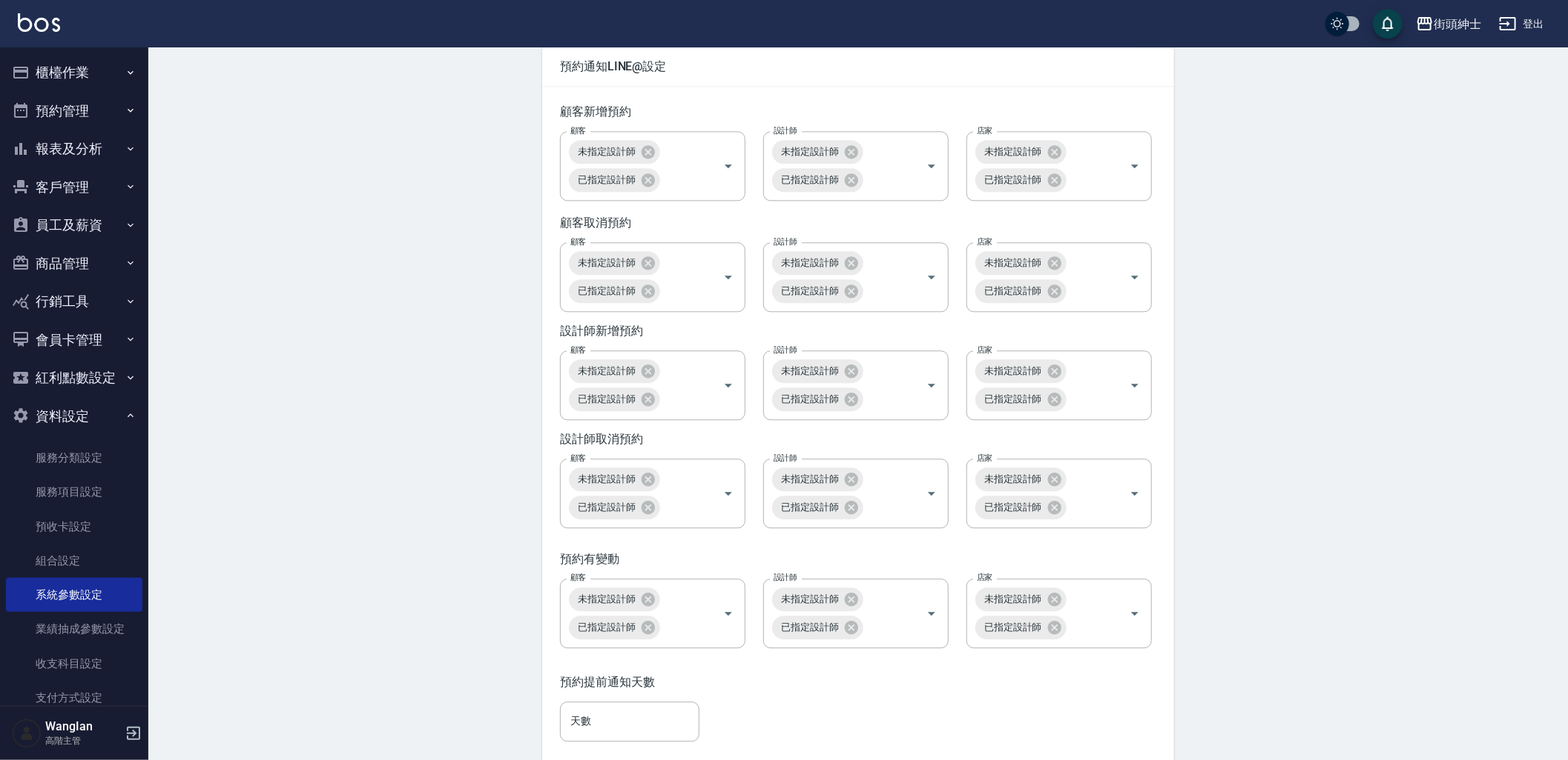
click at [93, 105] on button "預約管理" at bounding box center [74, 110] width 136 height 39
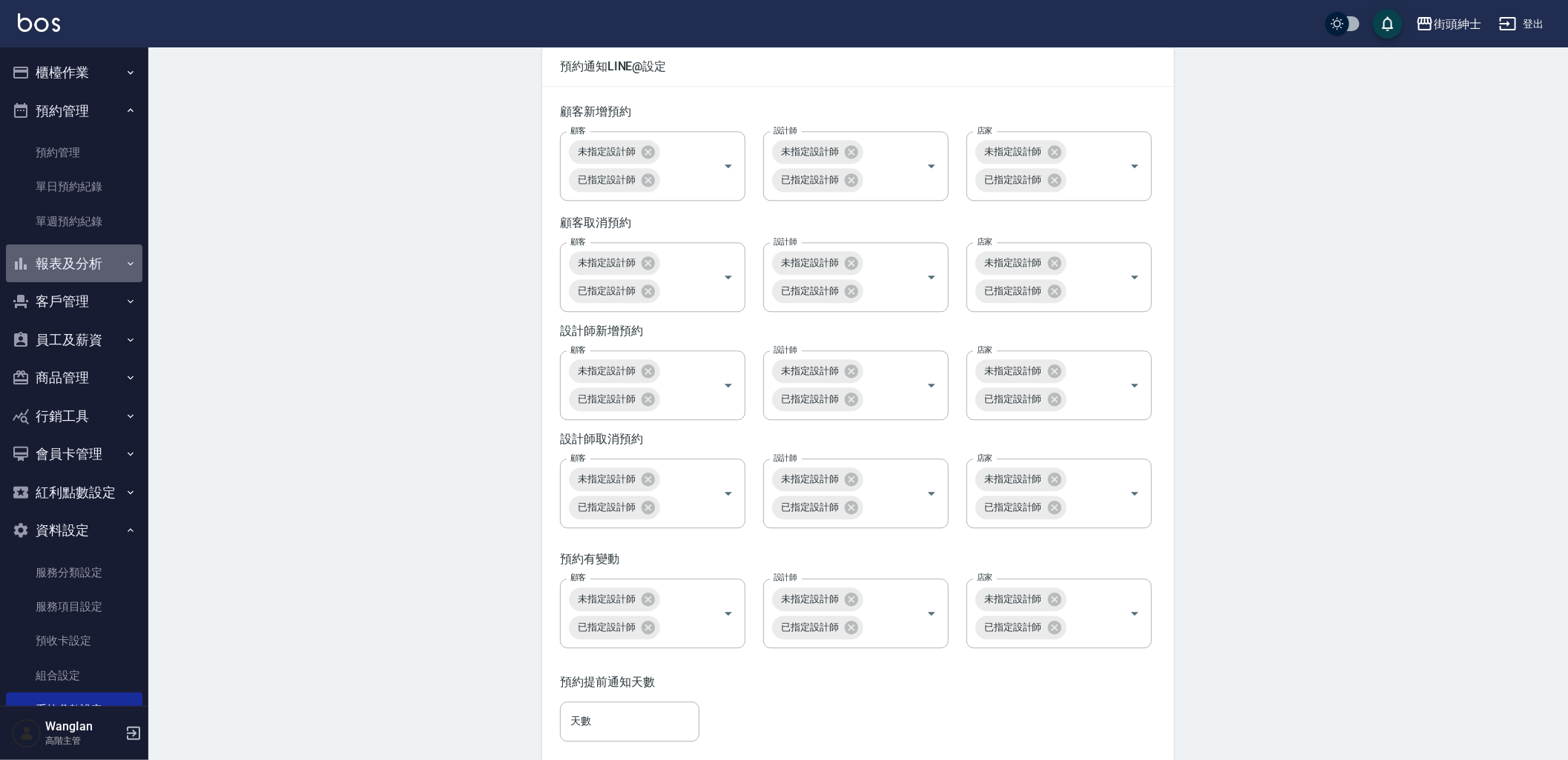
click at [86, 273] on button "報表及分析" at bounding box center [74, 264] width 136 height 39
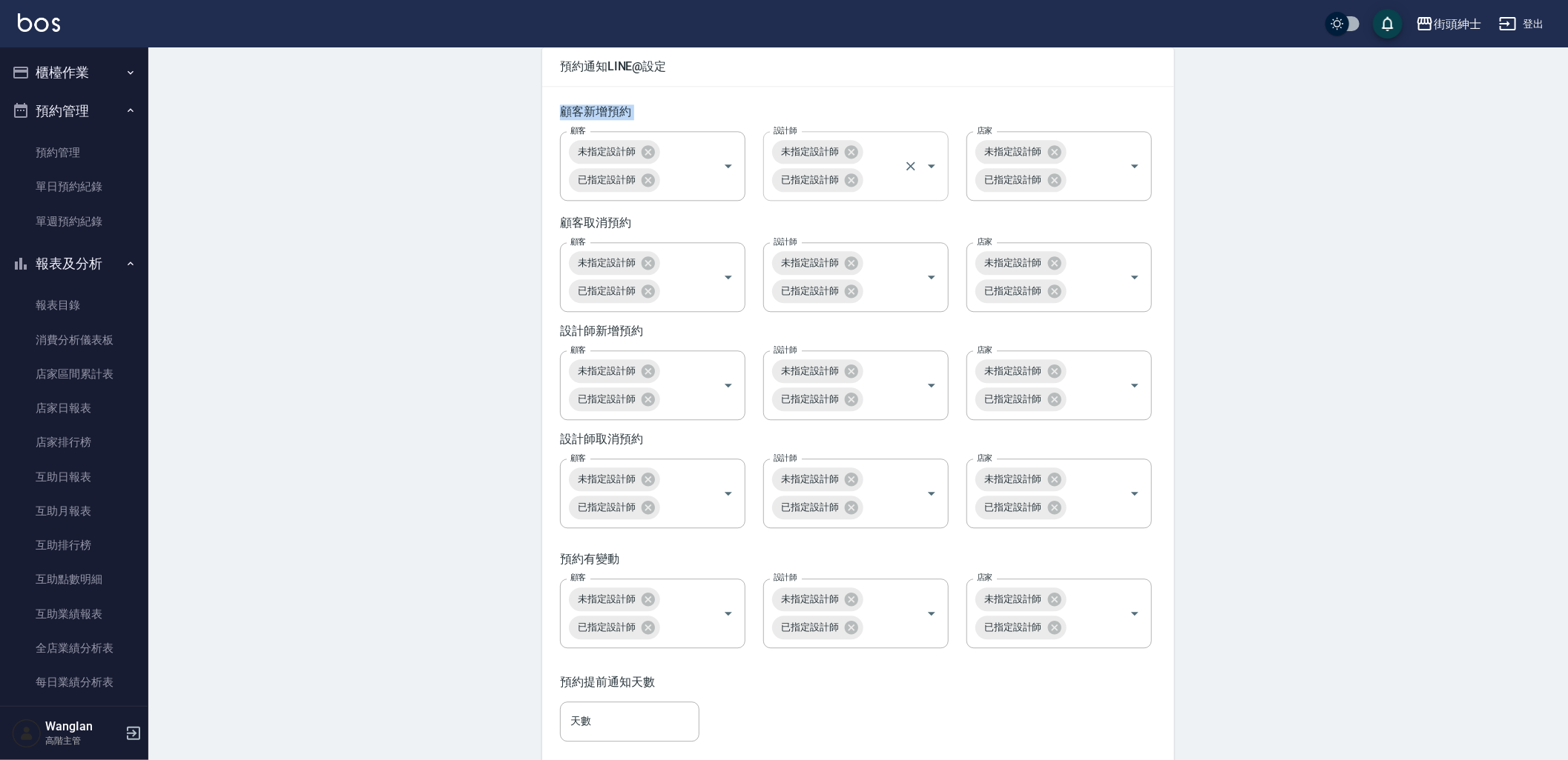
drag, startPoint x: 522, startPoint y: 129, endPoint x: 767, endPoint y: 169, distance: 248.2
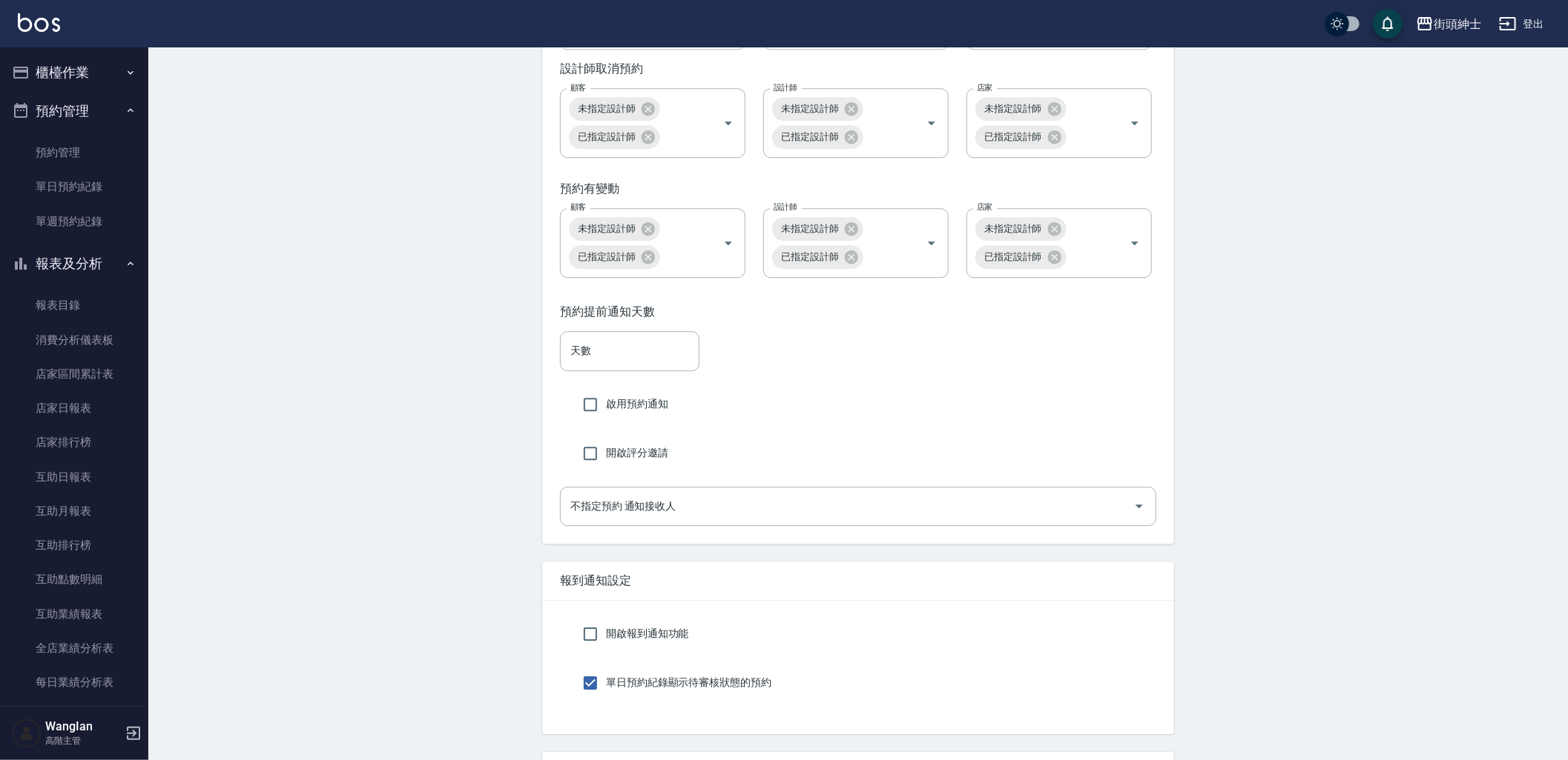
scroll to position [2552, 0]
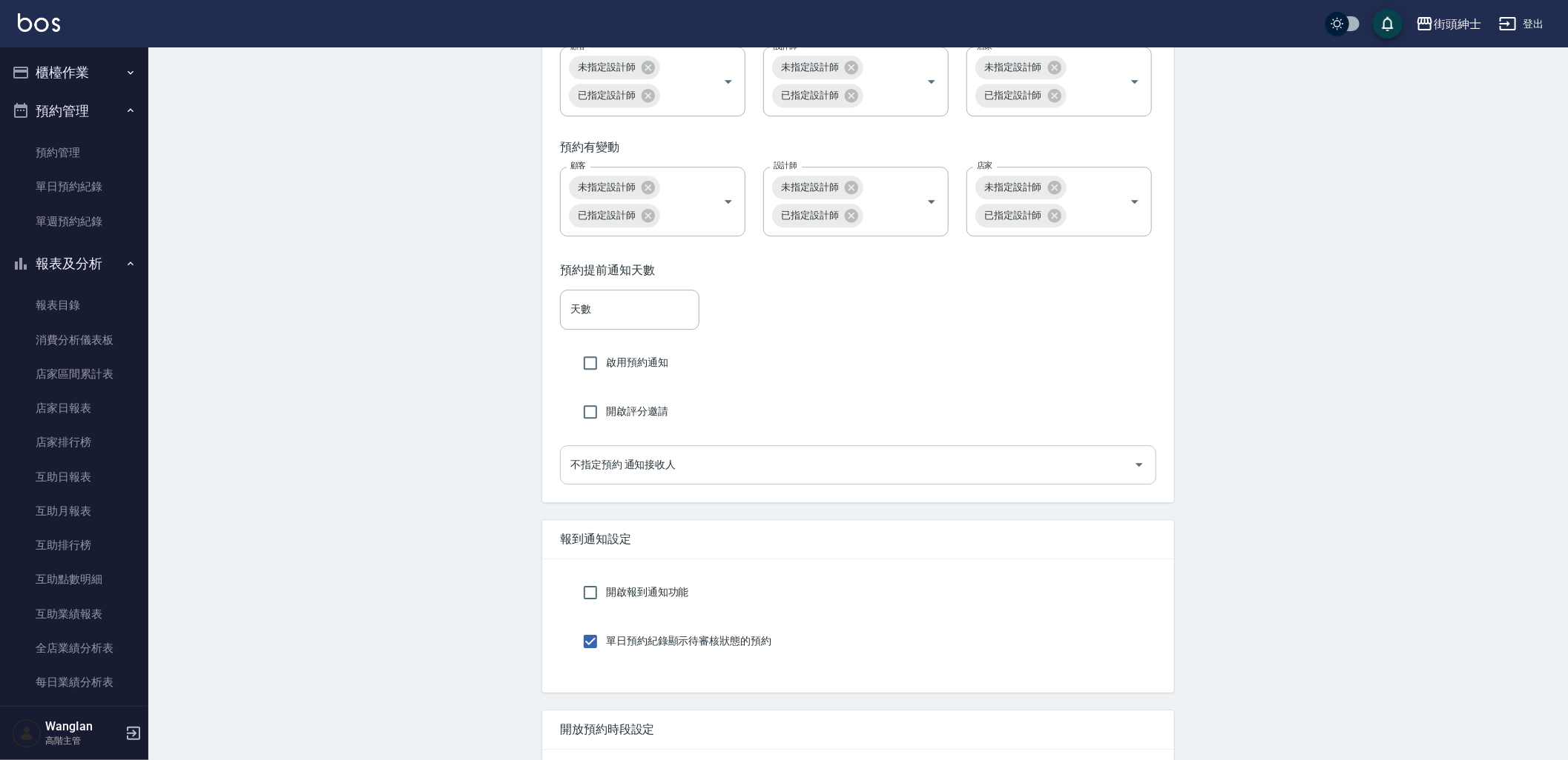
click at [984, 478] on input "不指定預約 通知接收人" at bounding box center [847, 465] width 561 height 26
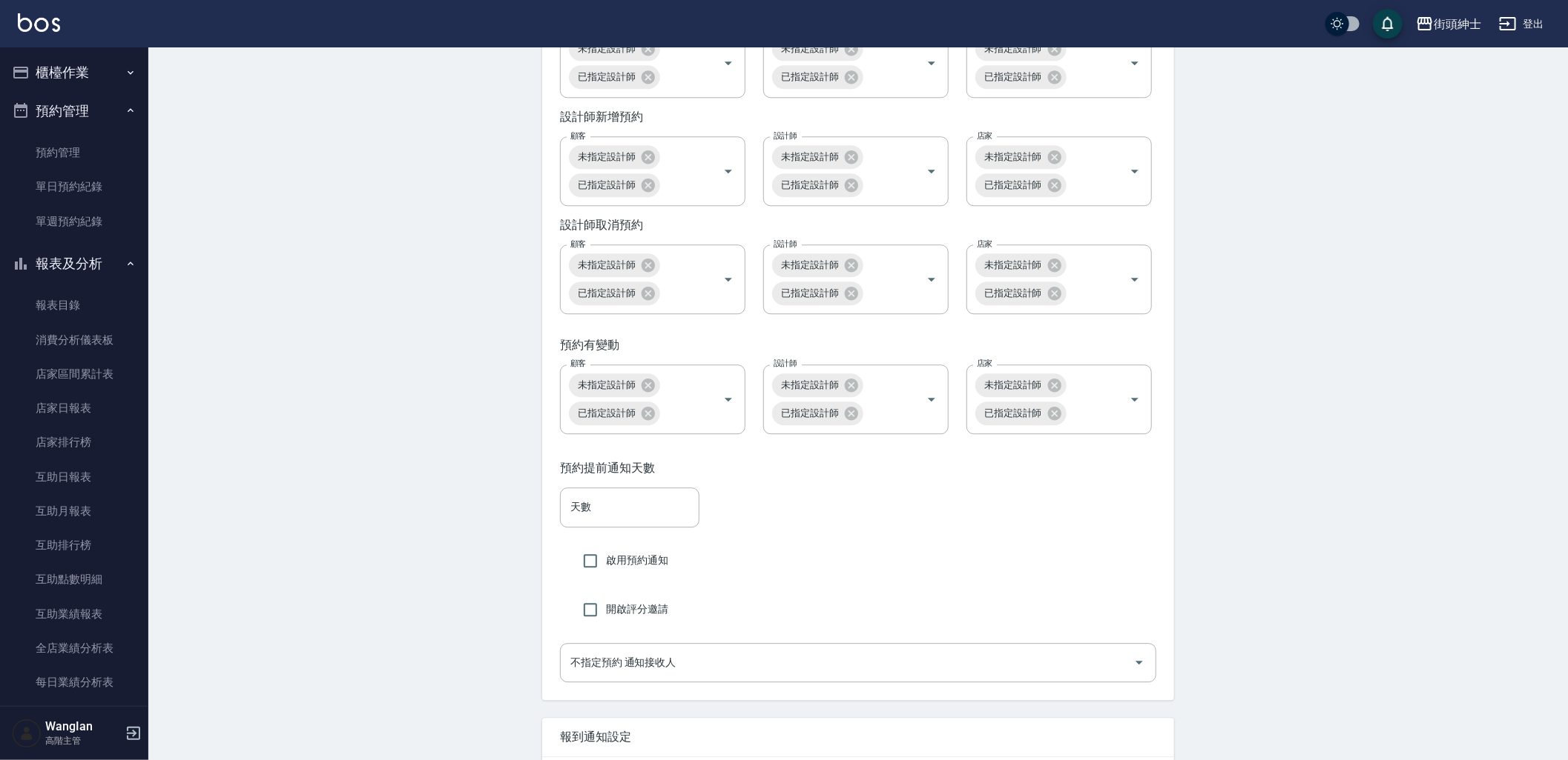
scroll to position [2388, 0]
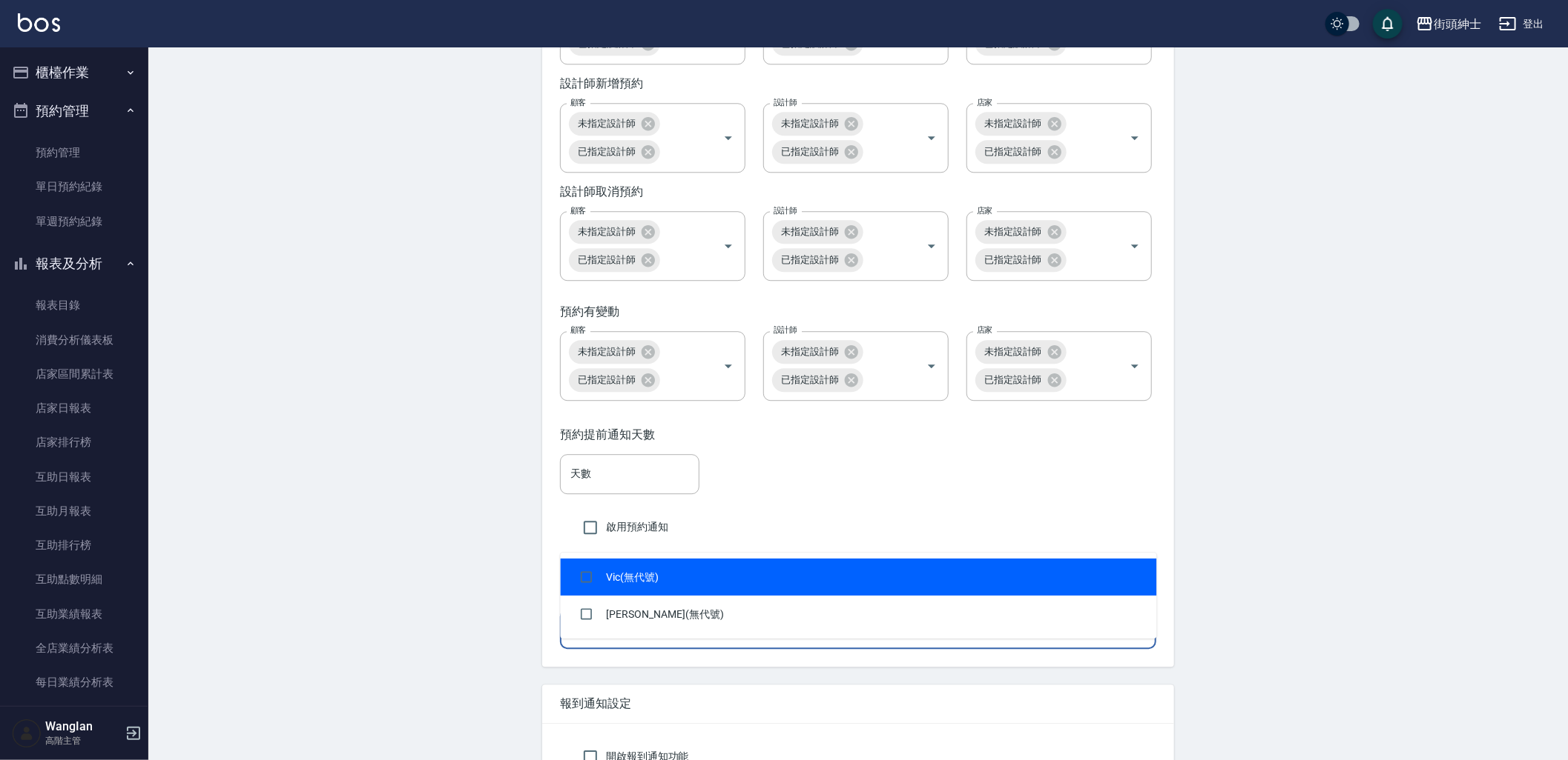
click at [680, 643] on input "不指定預約 通知接收人" at bounding box center [847, 629] width 561 height 26
drag, startPoint x: 1210, startPoint y: 532, endPoint x: 1143, endPoint y: 541, distance: 67.6
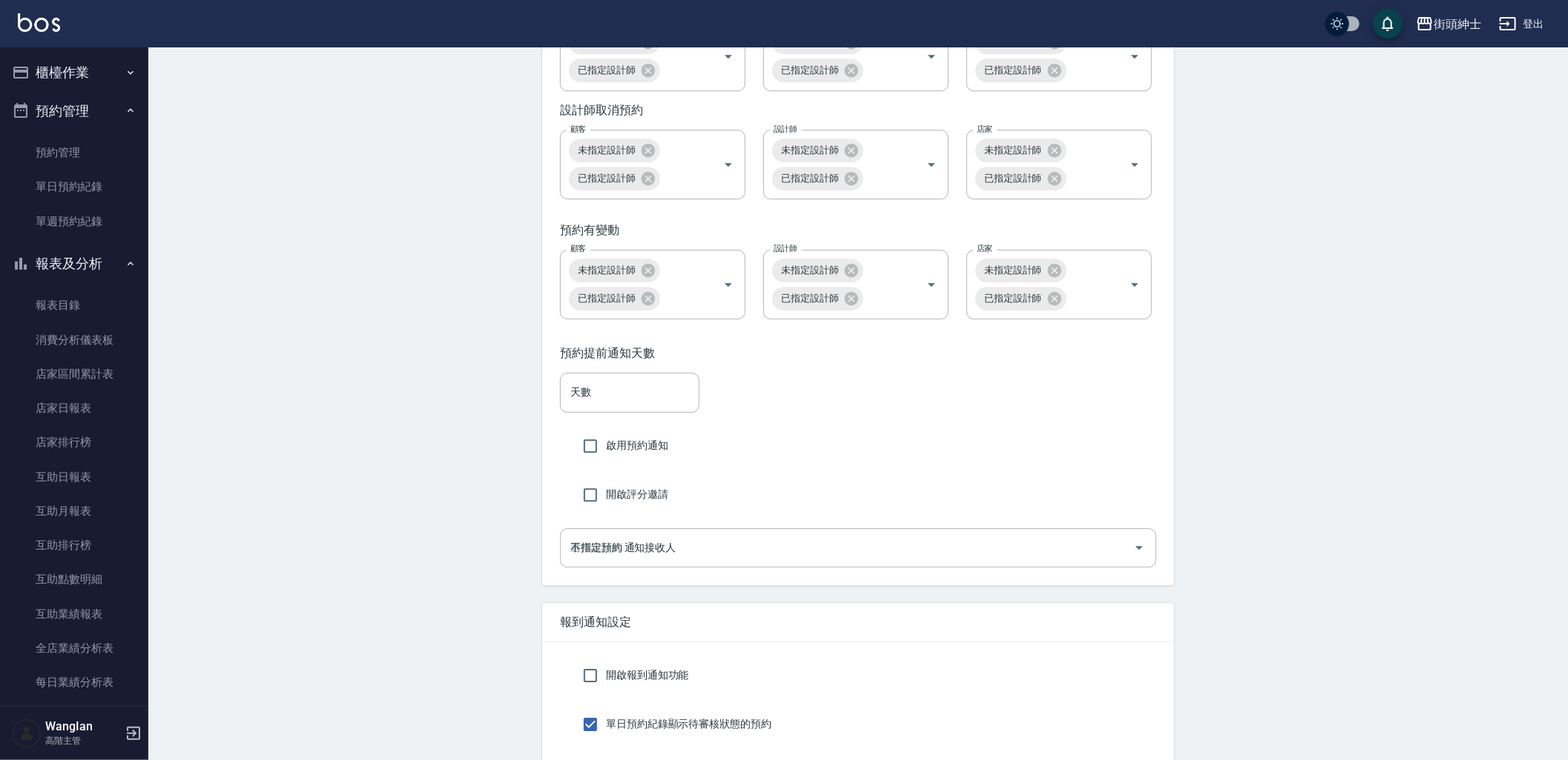
scroll to position [2470, 0]
click at [801, 556] on div "預約提前通知天數 天數 天數 啟用預約通知 開啟評分邀請 不指定預約 通知接收人 不指定預約 通知接收人" at bounding box center [858, 456] width 632 height 257
drag, startPoint x: 801, startPoint y: 556, endPoint x: 1198, endPoint y: 500, distance: 400.9
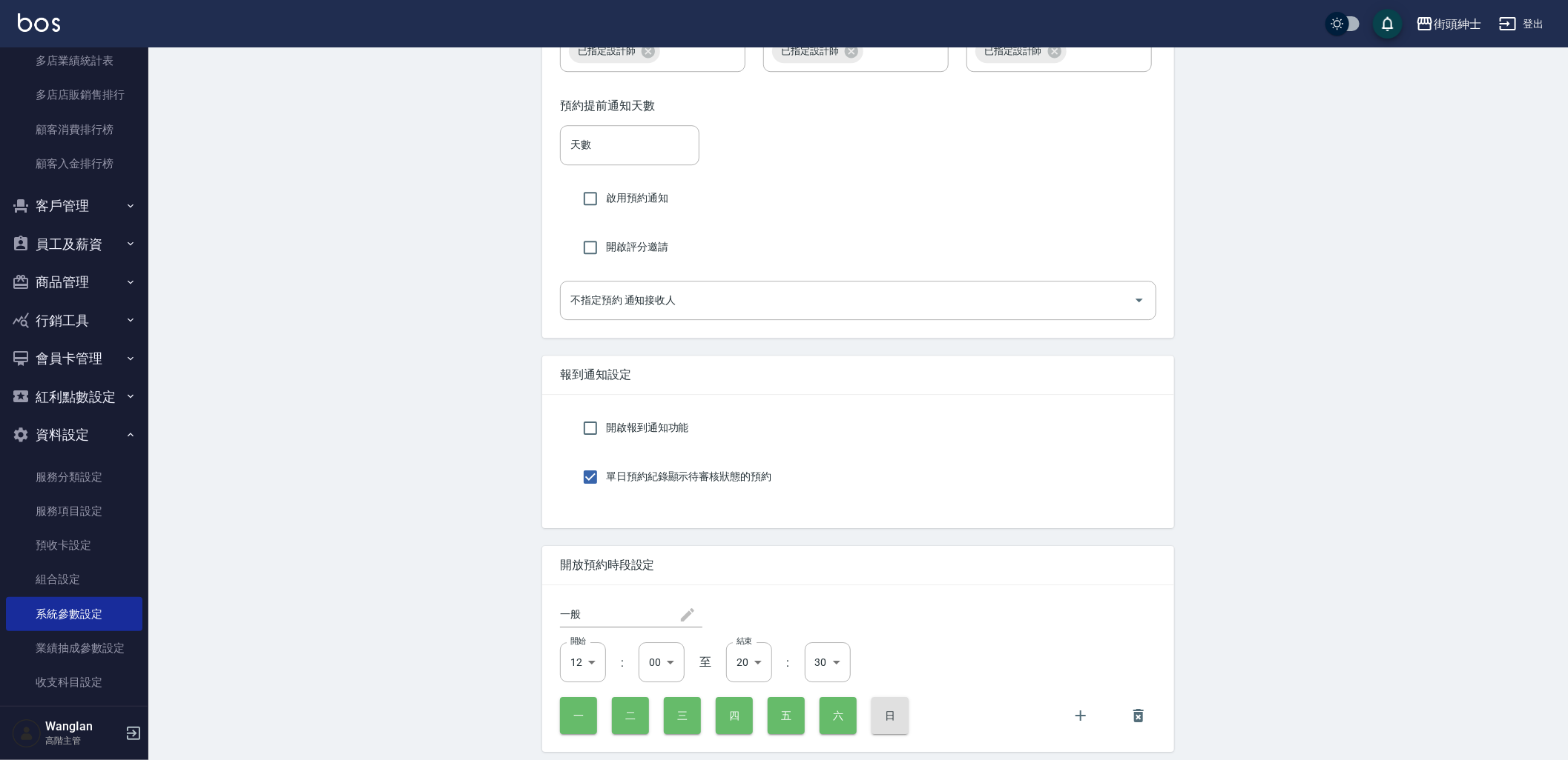
scroll to position [1647, 0]
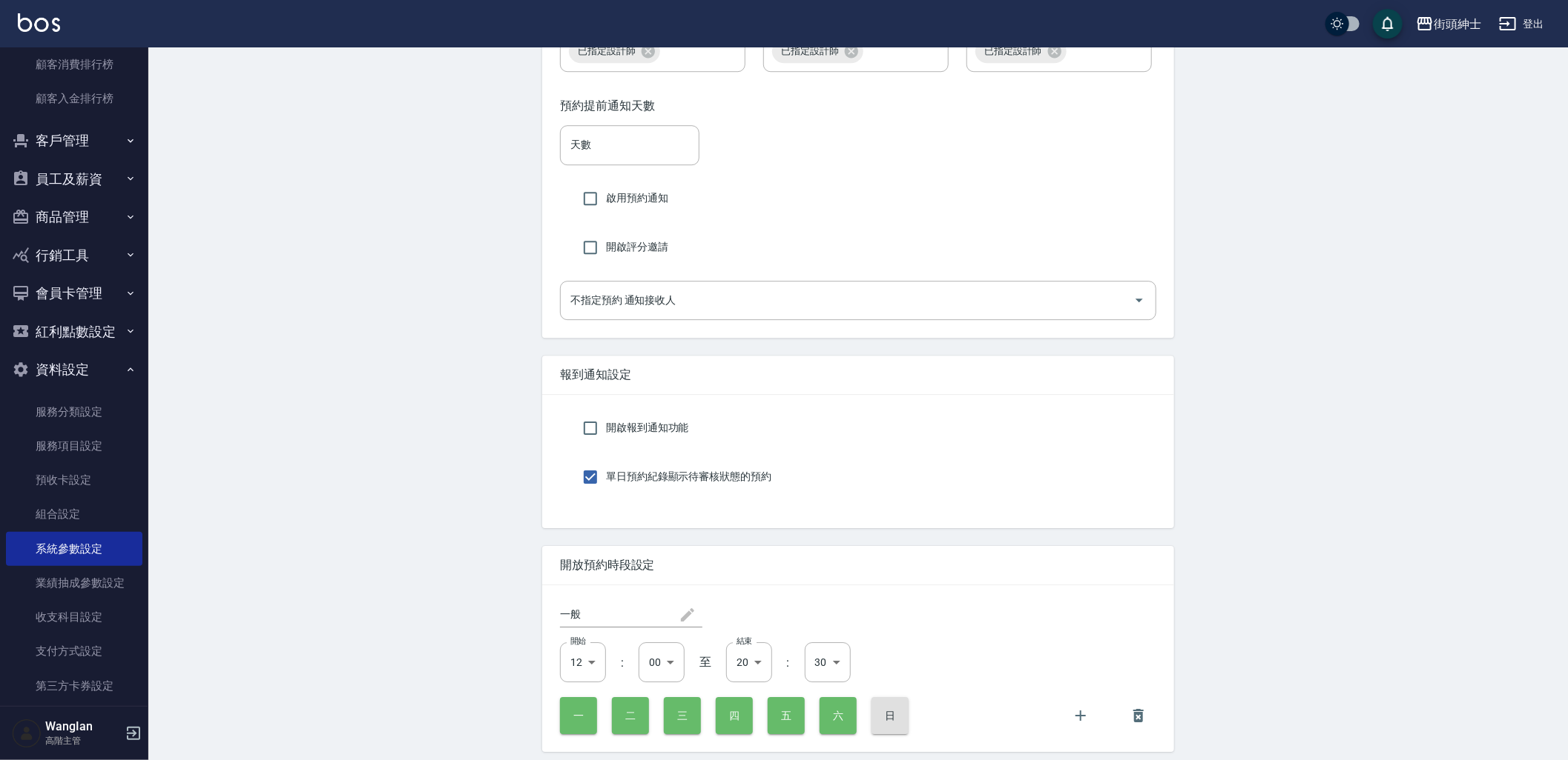
click at [111, 164] on button "員工及薪資" at bounding box center [74, 179] width 136 height 39
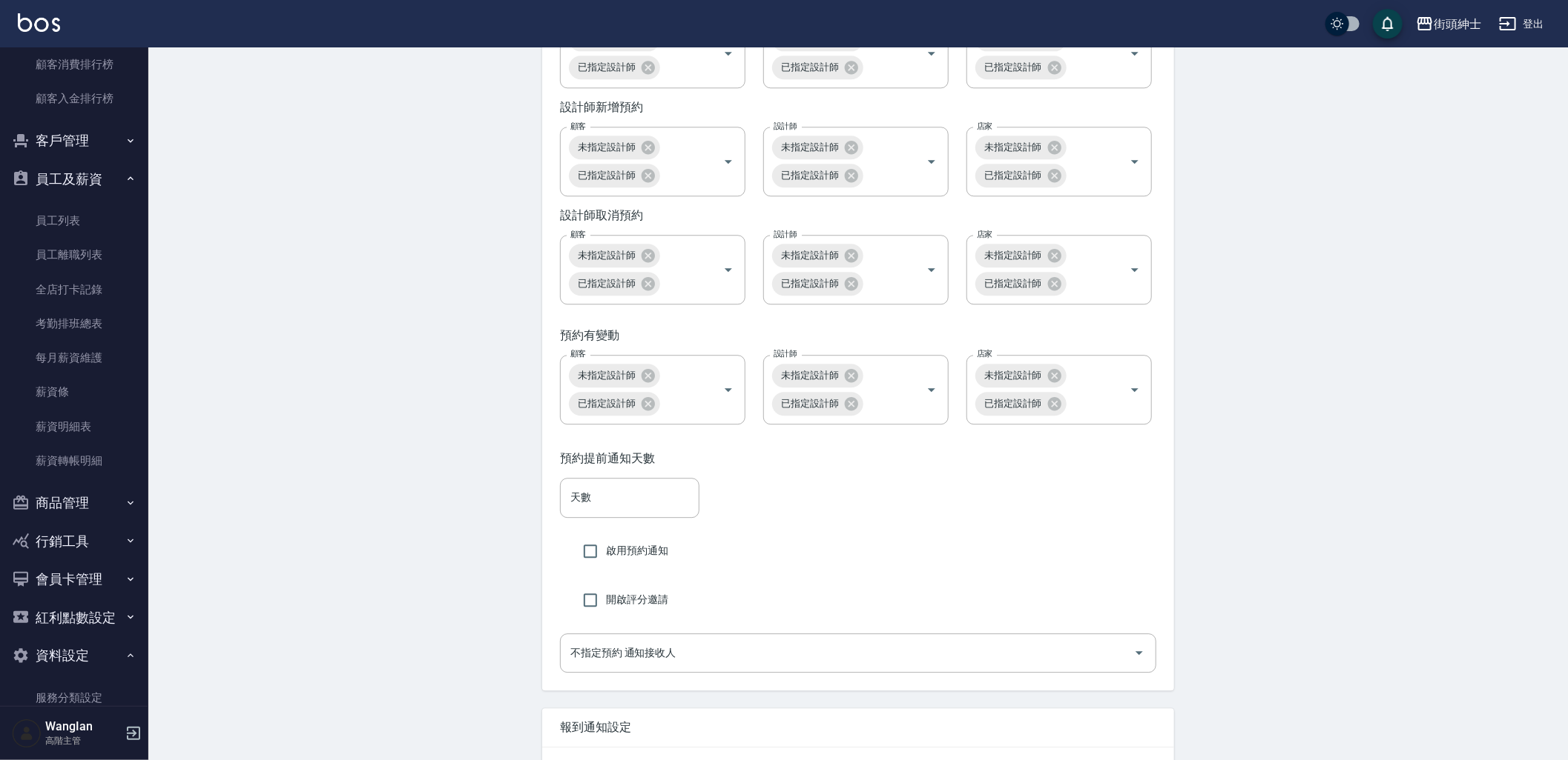
scroll to position [2414, 0]
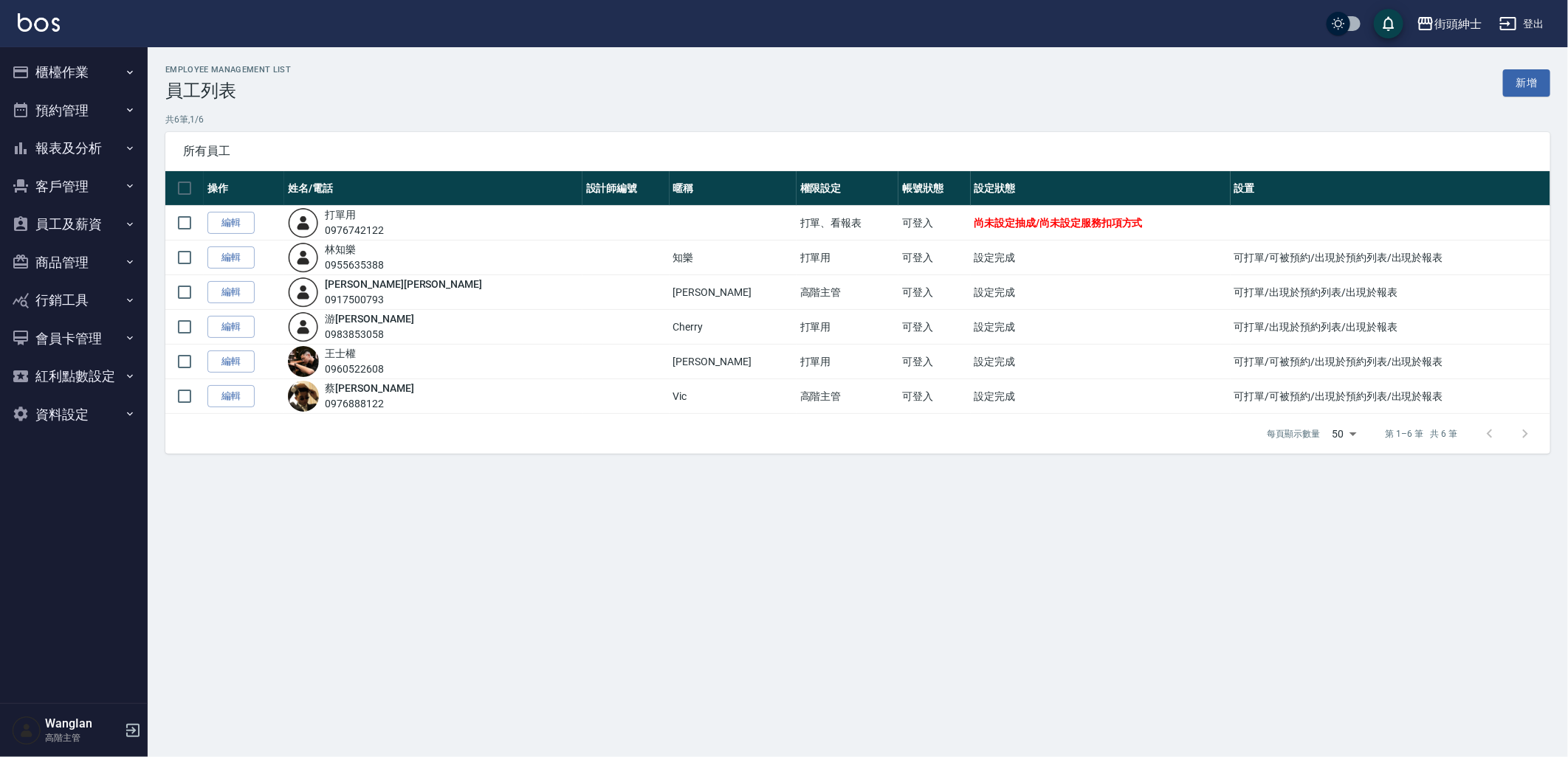
click at [74, 430] on button "資料設定" at bounding box center [73, 414] width 136 height 38
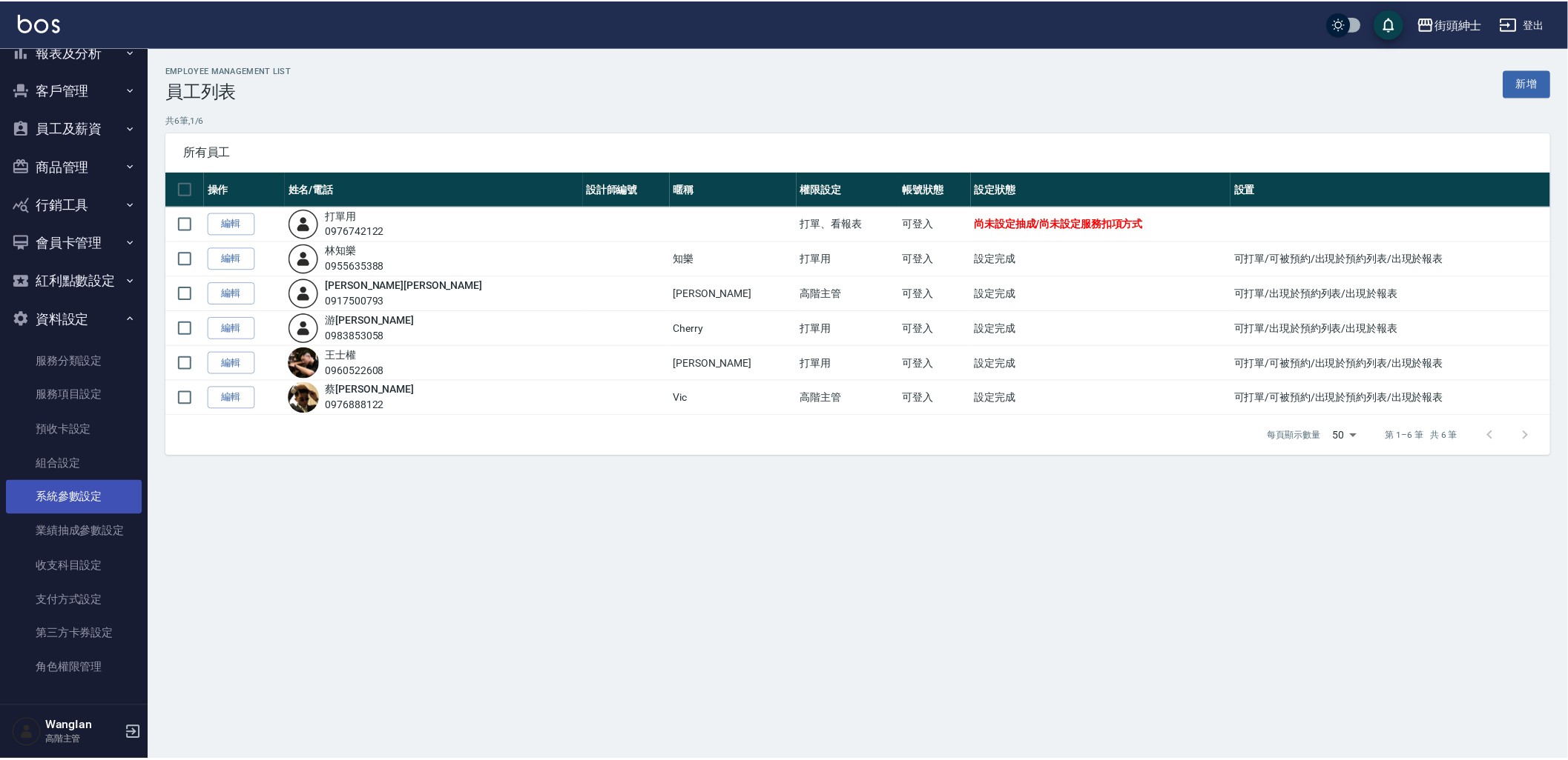
scroll to position [100, 0]
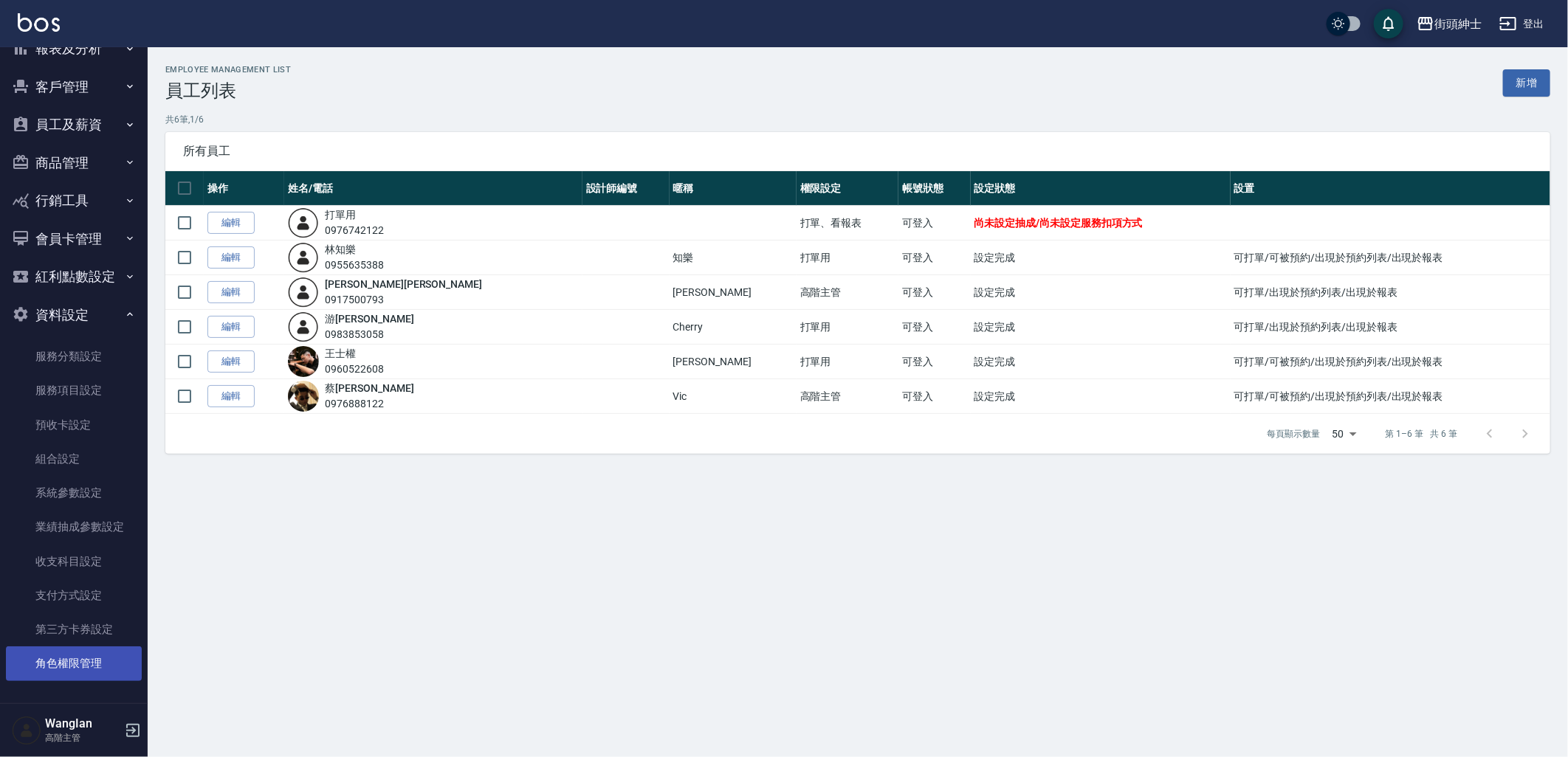
click at [101, 669] on link "角色權限管理" at bounding box center [73, 664] width 136 height 34
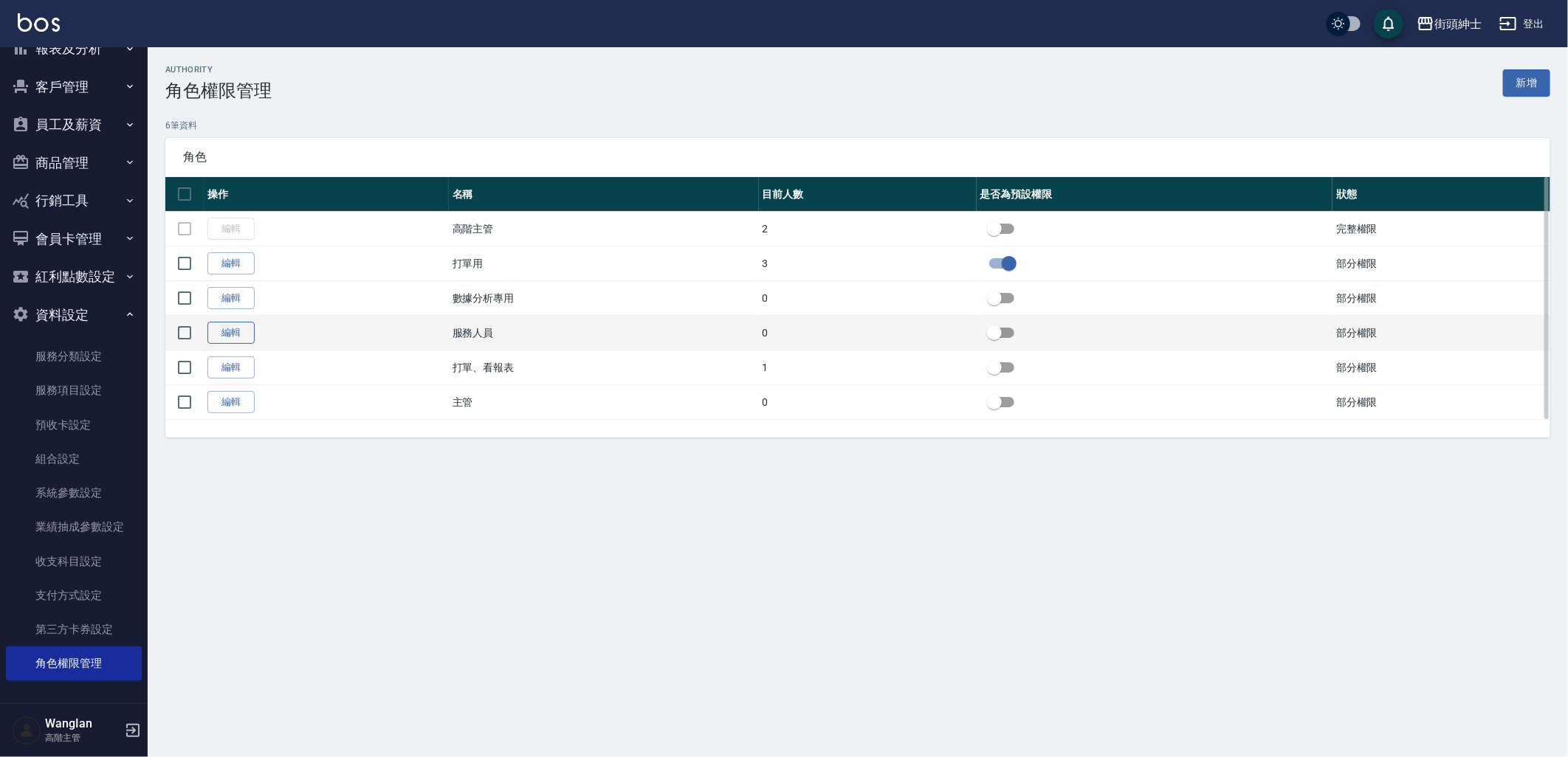
click at [215, 331] on link "編輯" at bounding box center [230, 333] width 47 height 23
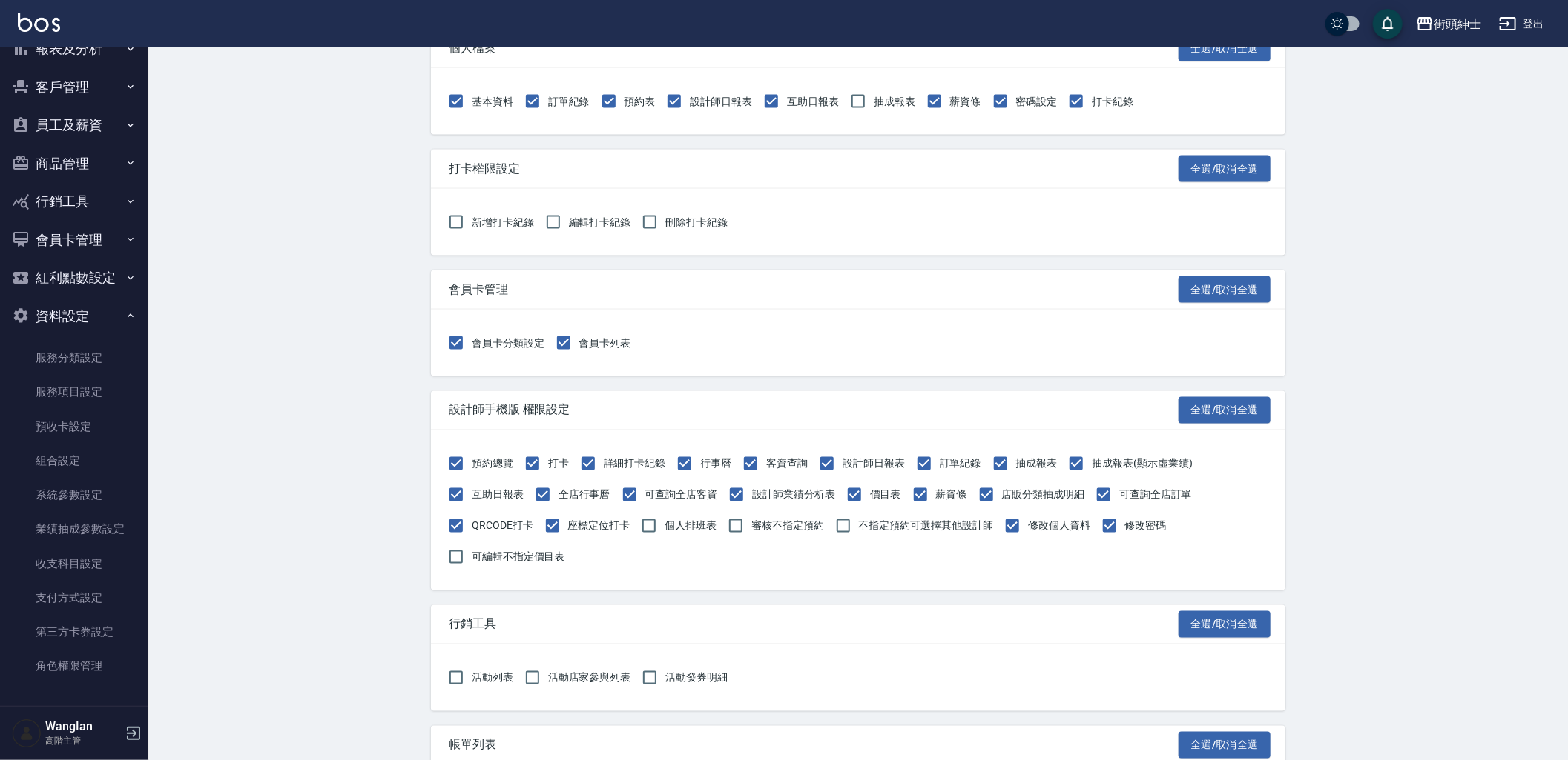
scroll to position [1538, 0]
